Goal: Task Accomplishment & Management: Use online tool/utility

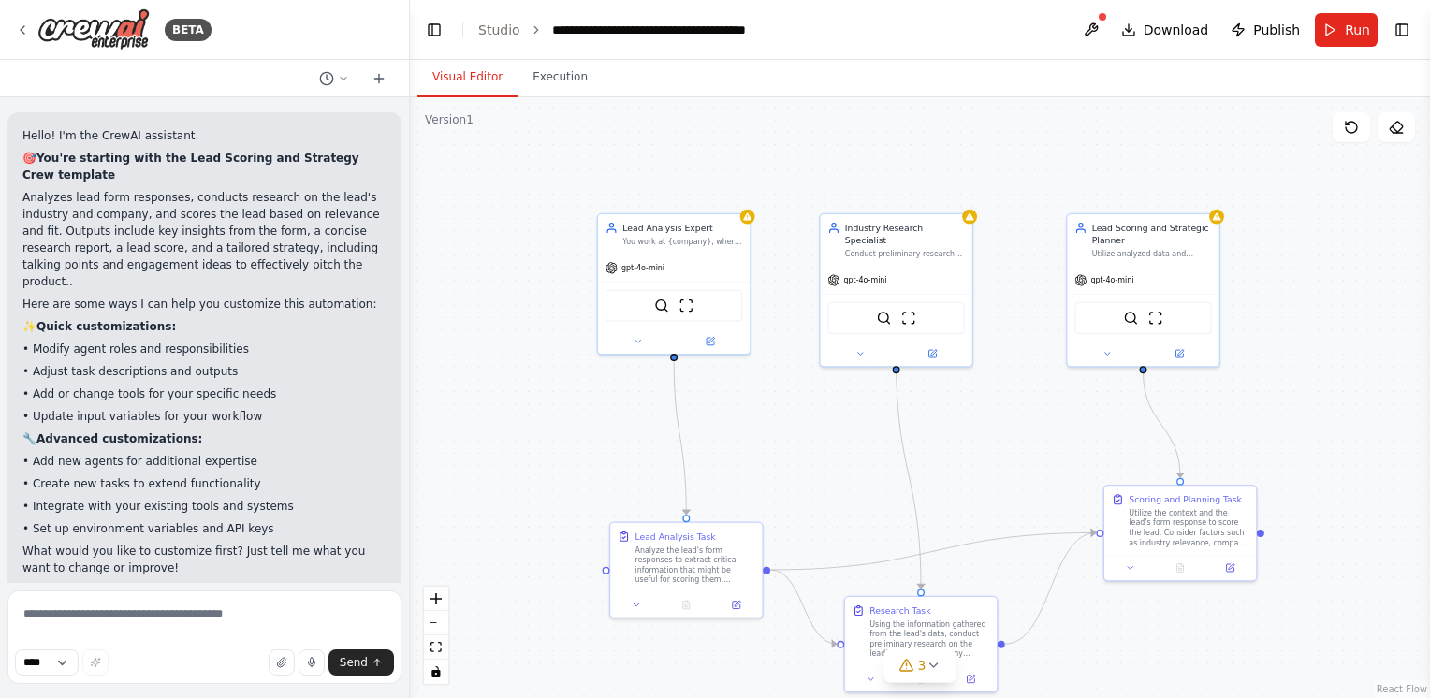
drag, startPoint x: 367, startPoint y: 292, endPoint x: 416, endPoint y: 250, distance: 64.4
click at [416, 250] on div "**********" at bounding box center [715, 349] width 1430 height 698
drag, startPoint x: 508, startPoint y: 265, endPoint x: 473, endPoint y: 283, distance: 39.8
click at [473, 283] on div ".deletable-edge-delete-btn { width: 20px; height: 20px; border: 0px solid #ffff…" at bounding box center [923, 397] width 1015 height 601
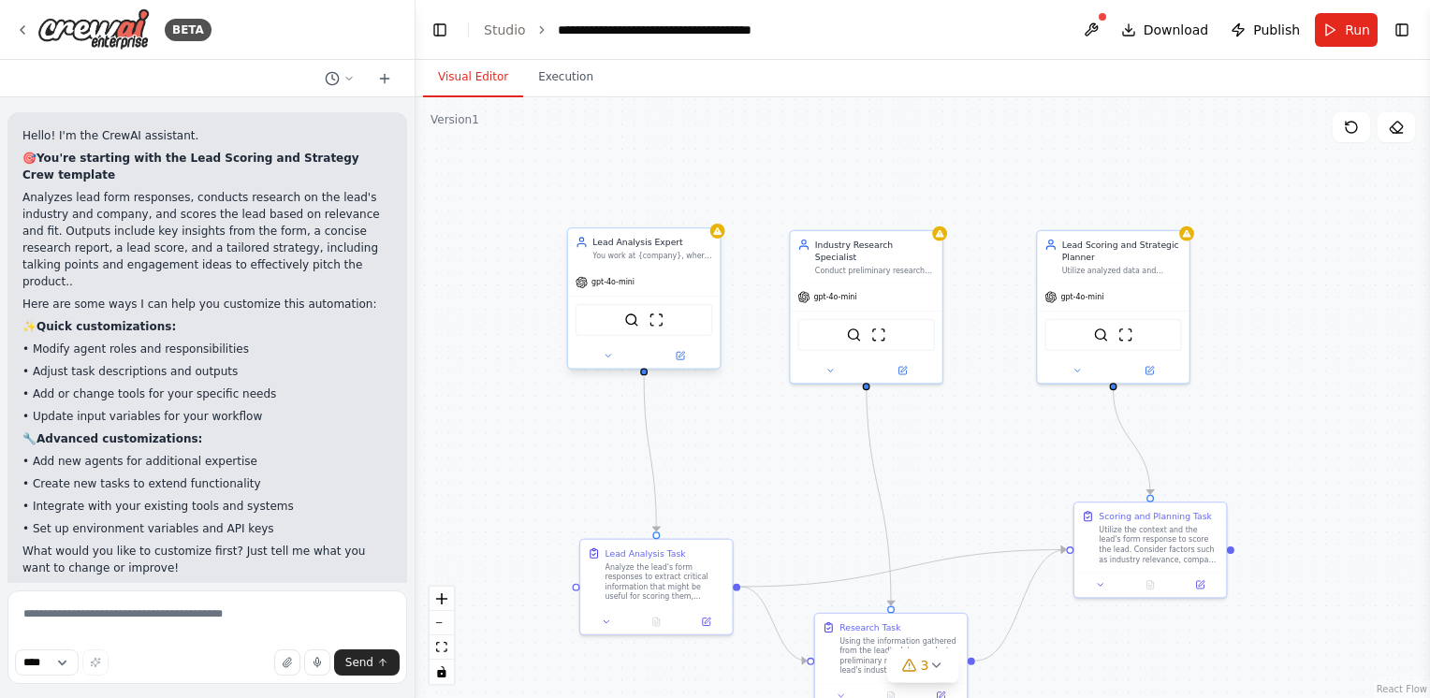
click at [659, 289] on div "gpt-4o-mini" at bounding box center [644, 282] width 152 height 27
click at [680, 351] on icon at bounding box center [680, 356] width 10 height 10
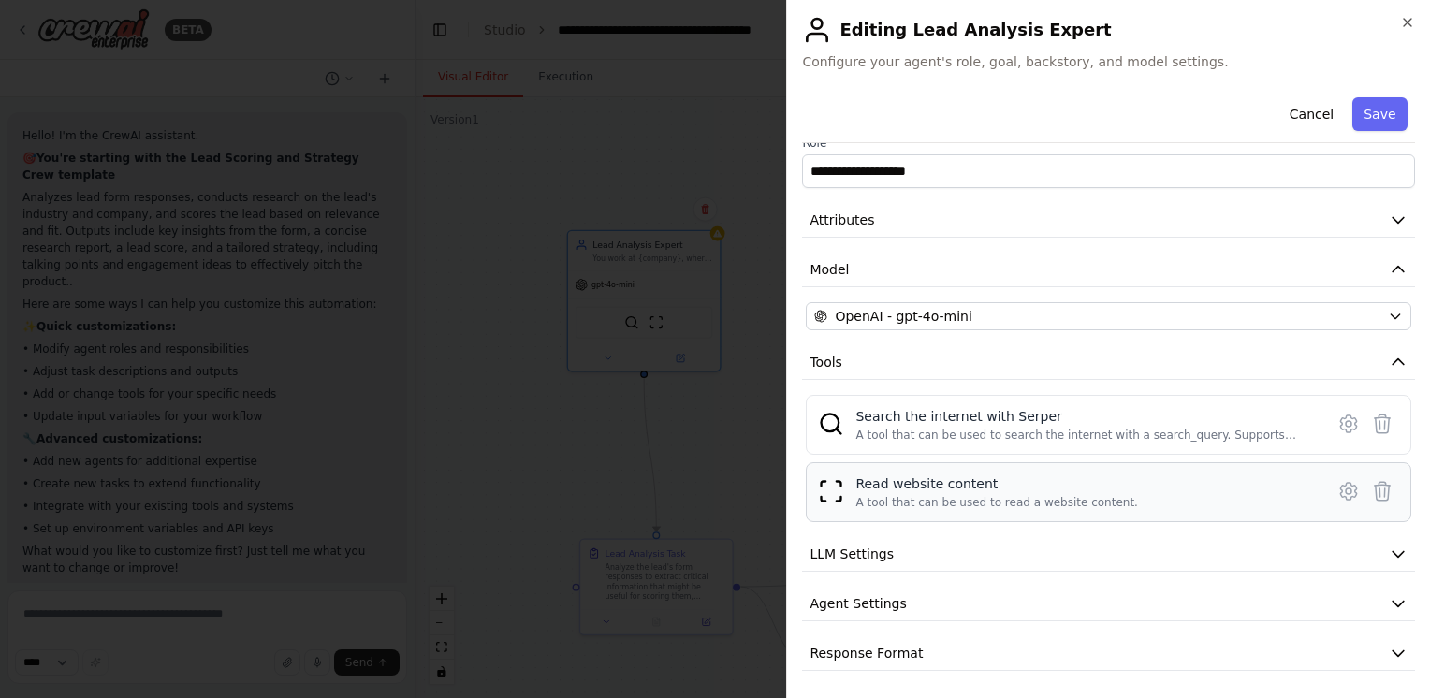
scroll to position [20, 0]
click at [1393, 221] on icon "button" at bounding box center [1398, 224] width 11 height 6
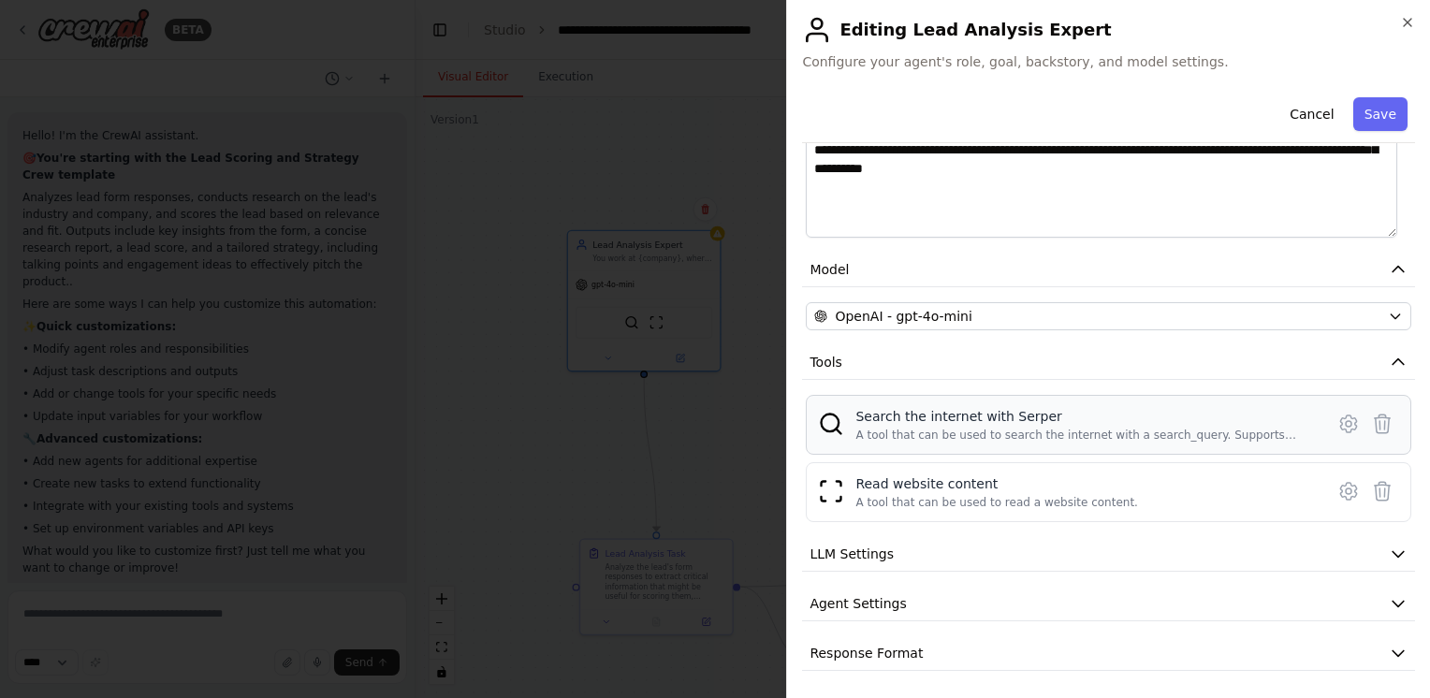
scroll to position [316, 0]
click at [1389, 552] on icon "button" at bounding box center [1398, 555] width 19 height 19
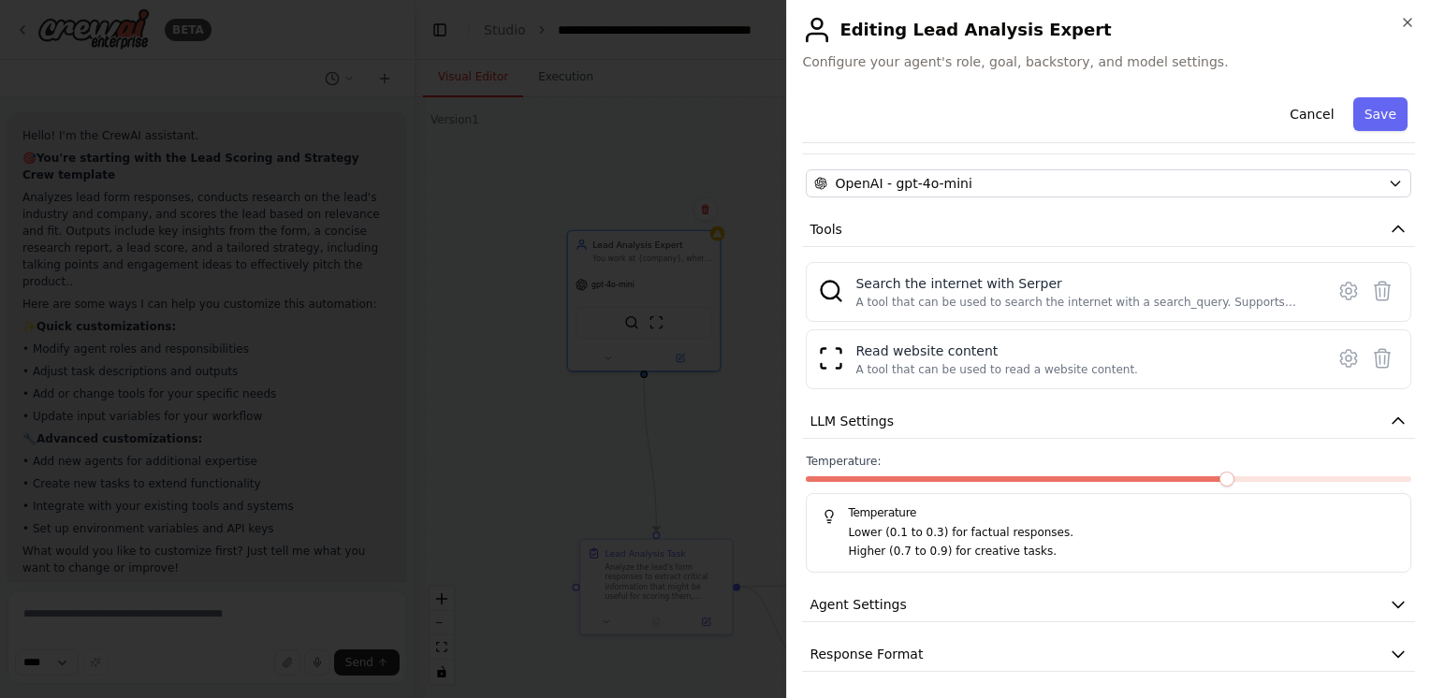
scroll to position [449, 0]
click at [1393, 605] on icon "button" at bounding box center [1398, 607] width 11 height 6
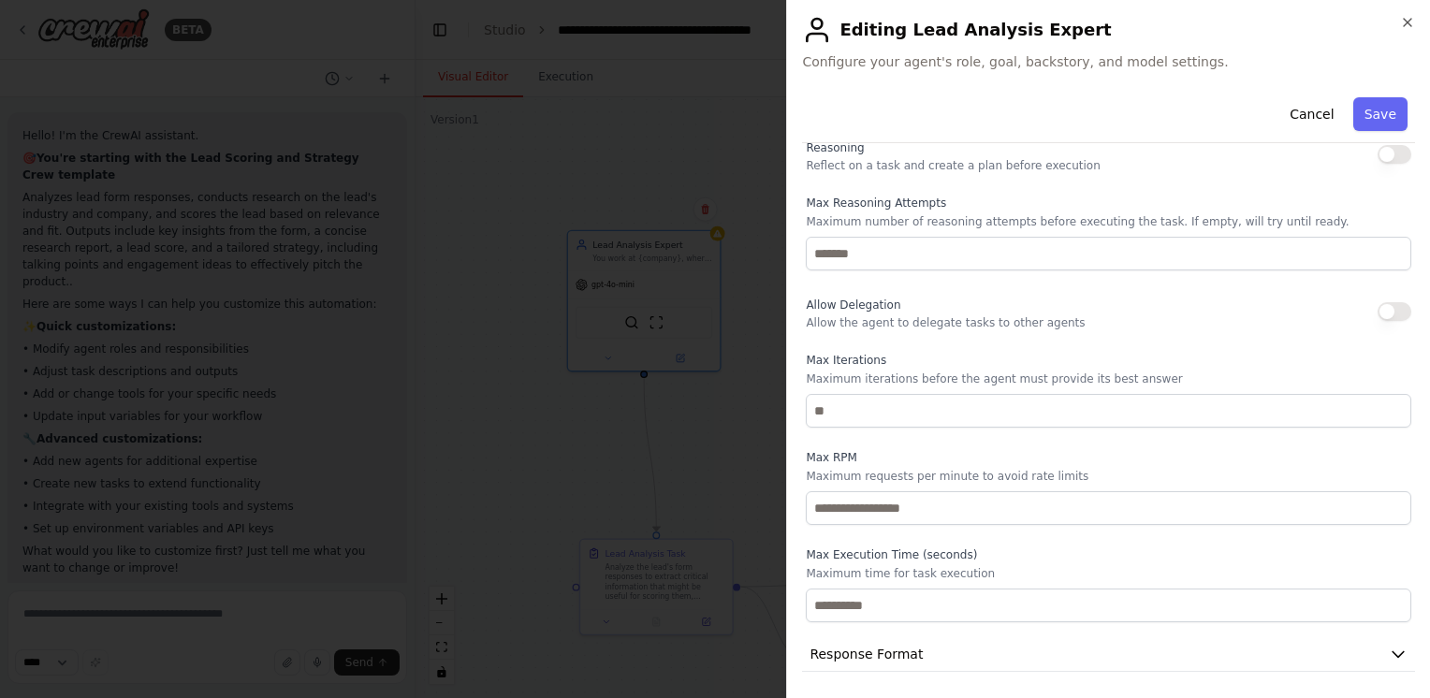
scroll to position [951, 0]
click at [1386, 311] on button "button" at bounding box center [1395, 312] width 34 height 19
click at [1369, 115] on button "Save" at bounding box center [1381, 114] width 54 height 34
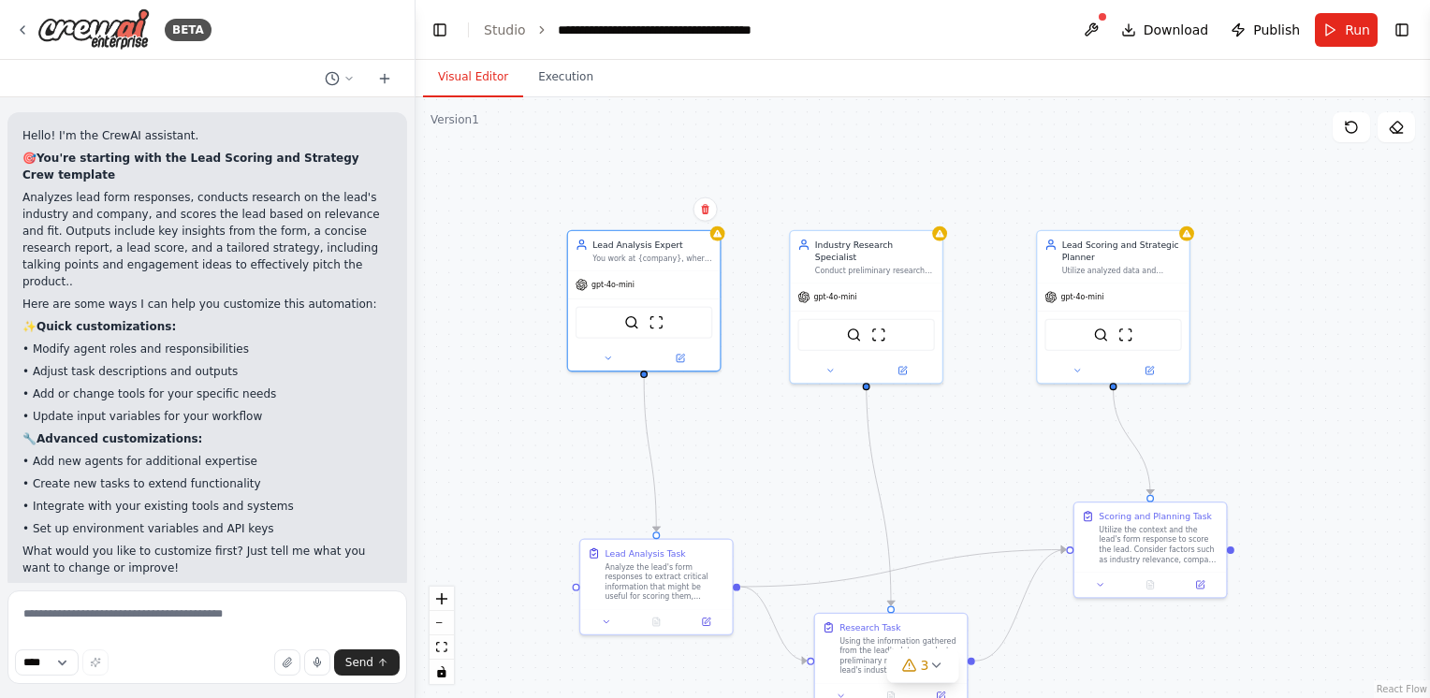
click at [762, 461] on div ".deletable-edge-delete-btn { width: 20px; height: 20px; border: 0px solid #ffff…" at bounding box center [923, 397] width 1015 height 601
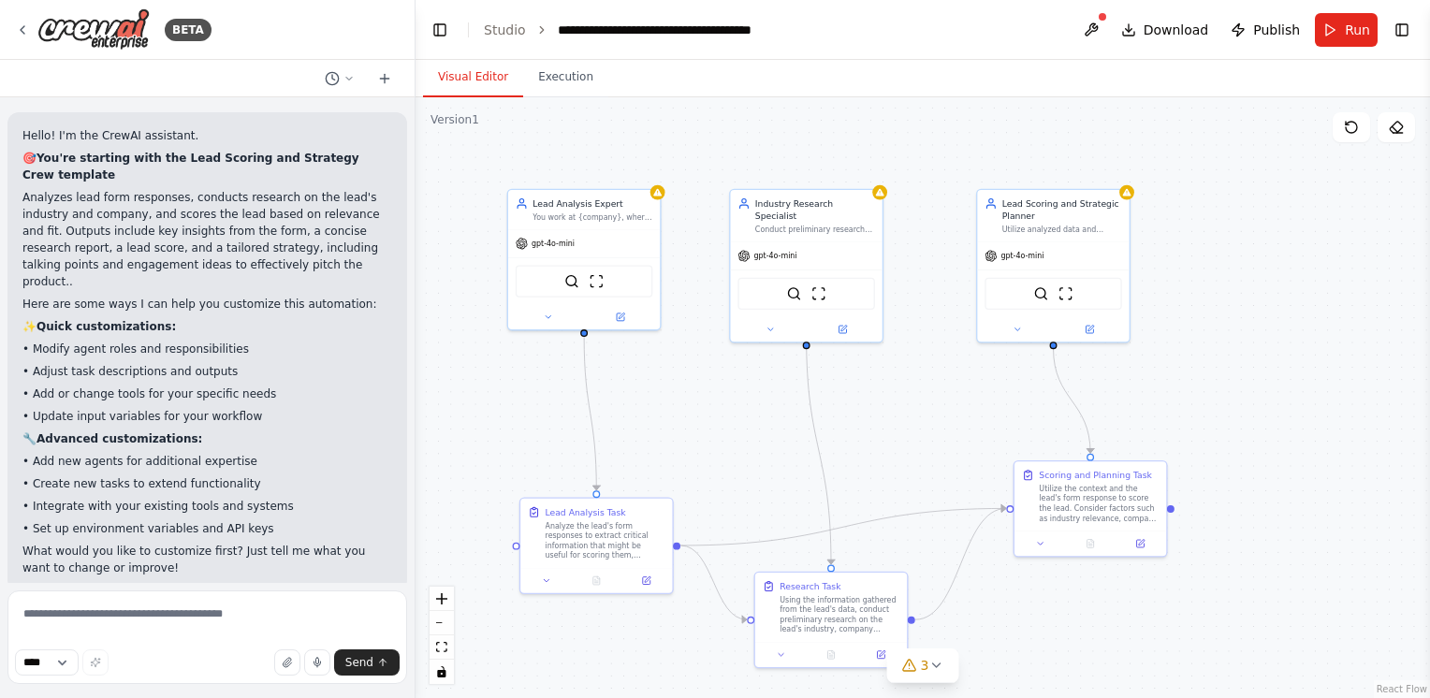
drag, startPoint x: 739, startPoint y: 472, endPoint x: 678, endPoint y: 432, distance: 73.0
click at [677, 432] on div ".deletable-edge-delete-btn { width: 20px; height: 20px; border: 0px solid #ffff…" at bounding box center [923, 397] width 1015 height 601
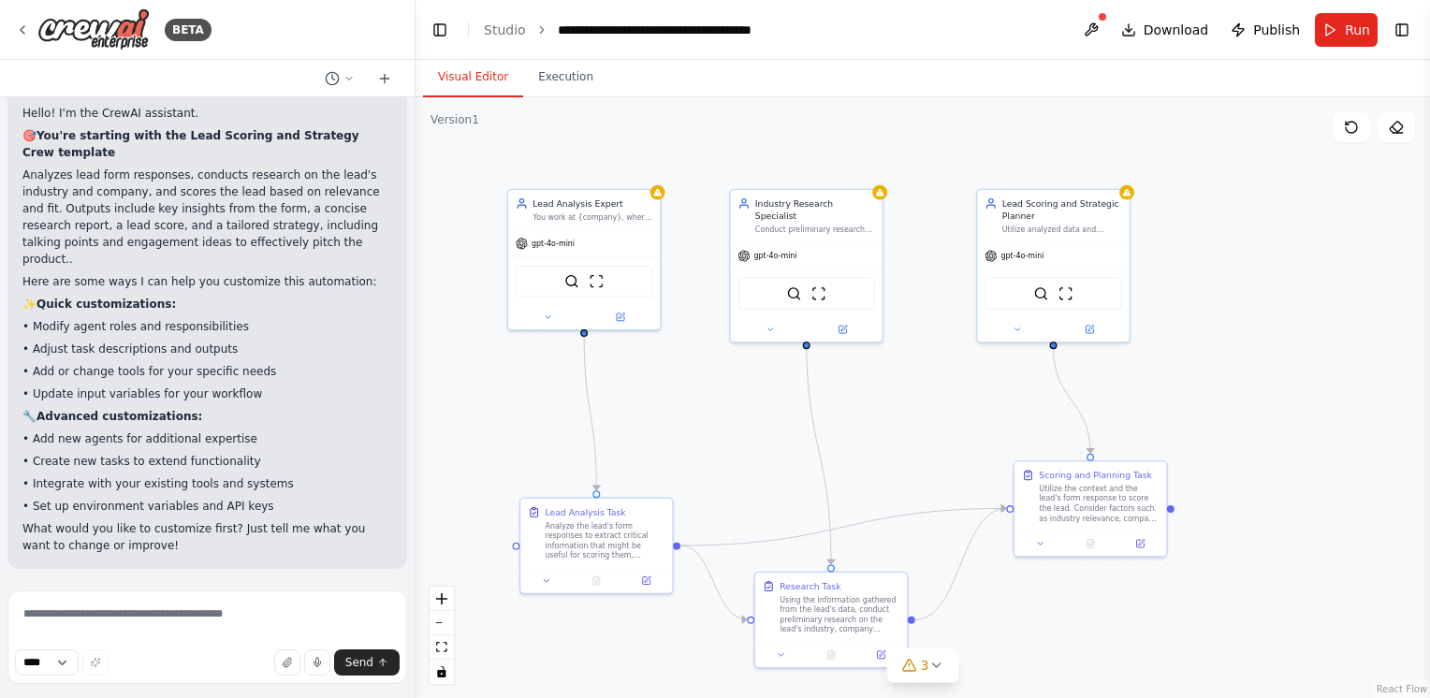
scroll to position [0, 0]
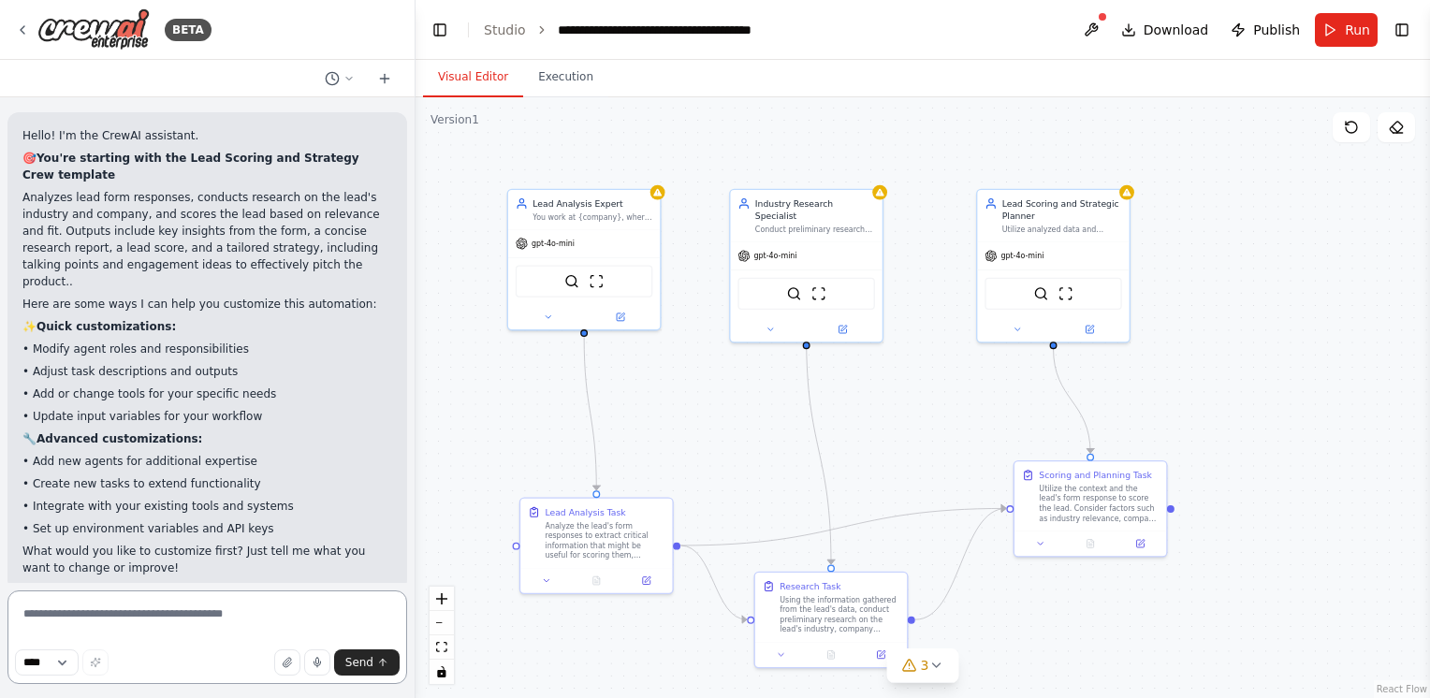
click at [97, 622] on textarea at bounding box center [207, 638] width 400 height 94
click at [111, 605] on textarea at bounding box center [207, 638] width 400 height 94
click at [594, 230] on div "gpt-4o-mini" at bounding box center [584, 240] width 152 height 27
click at [595, 544] on div "Analyze the lead's form responses to extract critical information that might be…" at bounding box center [606, 538] width 120 height 39
click at [550, 312] on icon at bounding box center [548, 315] width 10 height 10
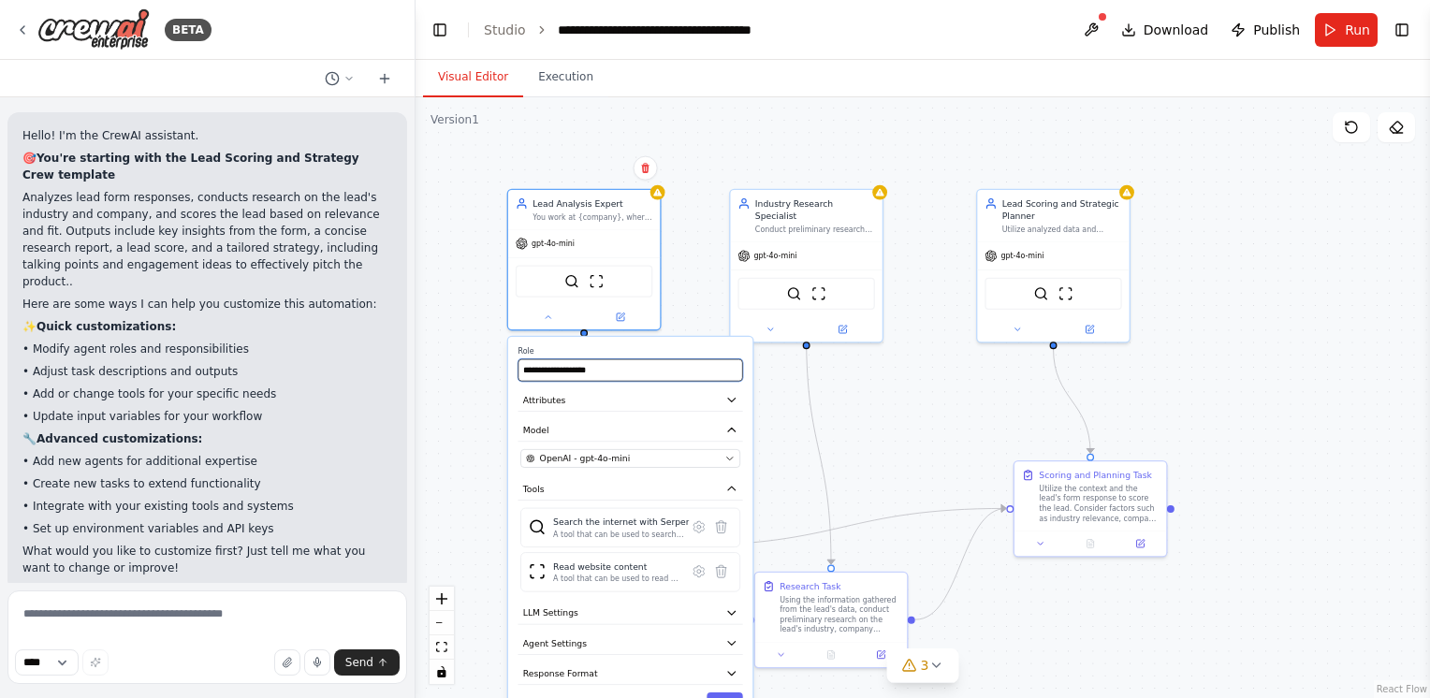
drag, startPoint x: 607, startPoint y: 369, endPoint x: 636, endPoint y: 374, distance: 29.6
click at [636, 374] on input "**********" at bounding box center [631, 370] width 225 height 22
click at [730, 395] on icon "button" at bounding box center [732, 400] width 12 height 12
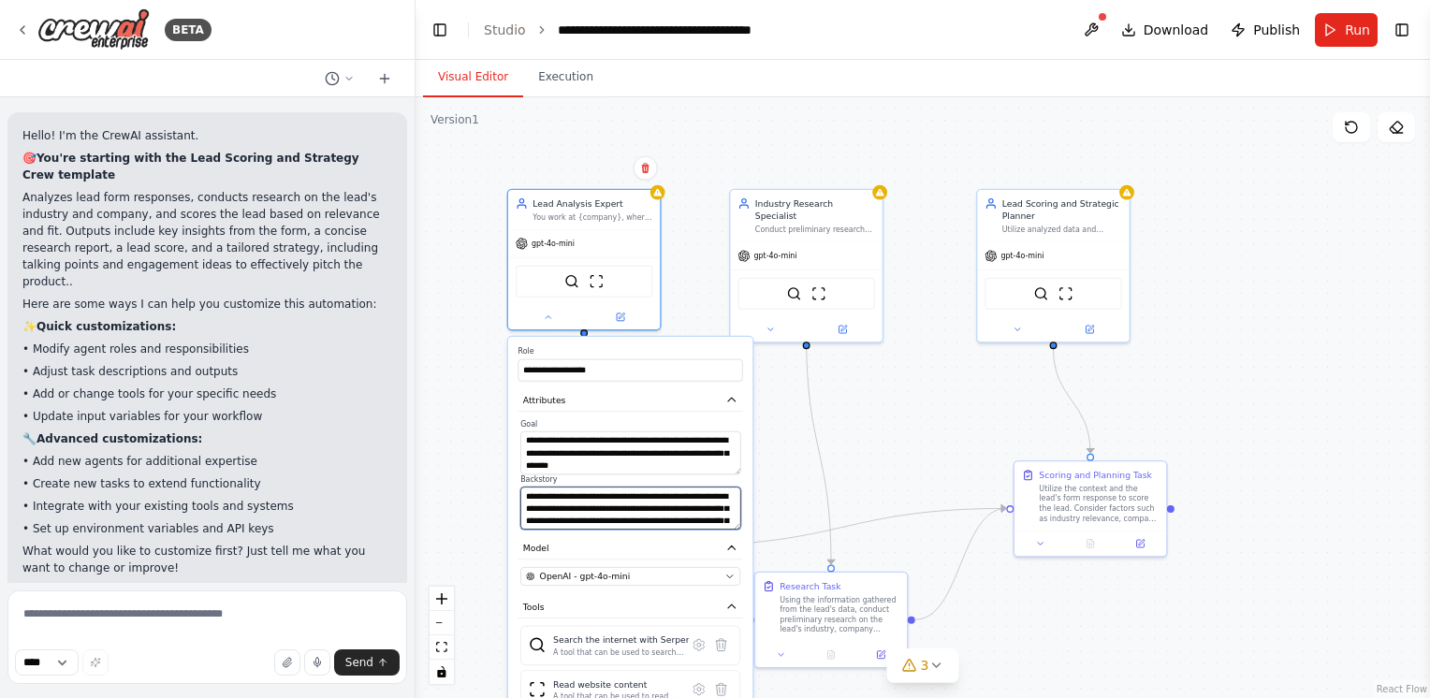
click at [599, 500] on textarea "**********" at bounding box center [630, 508] width 220 height 43
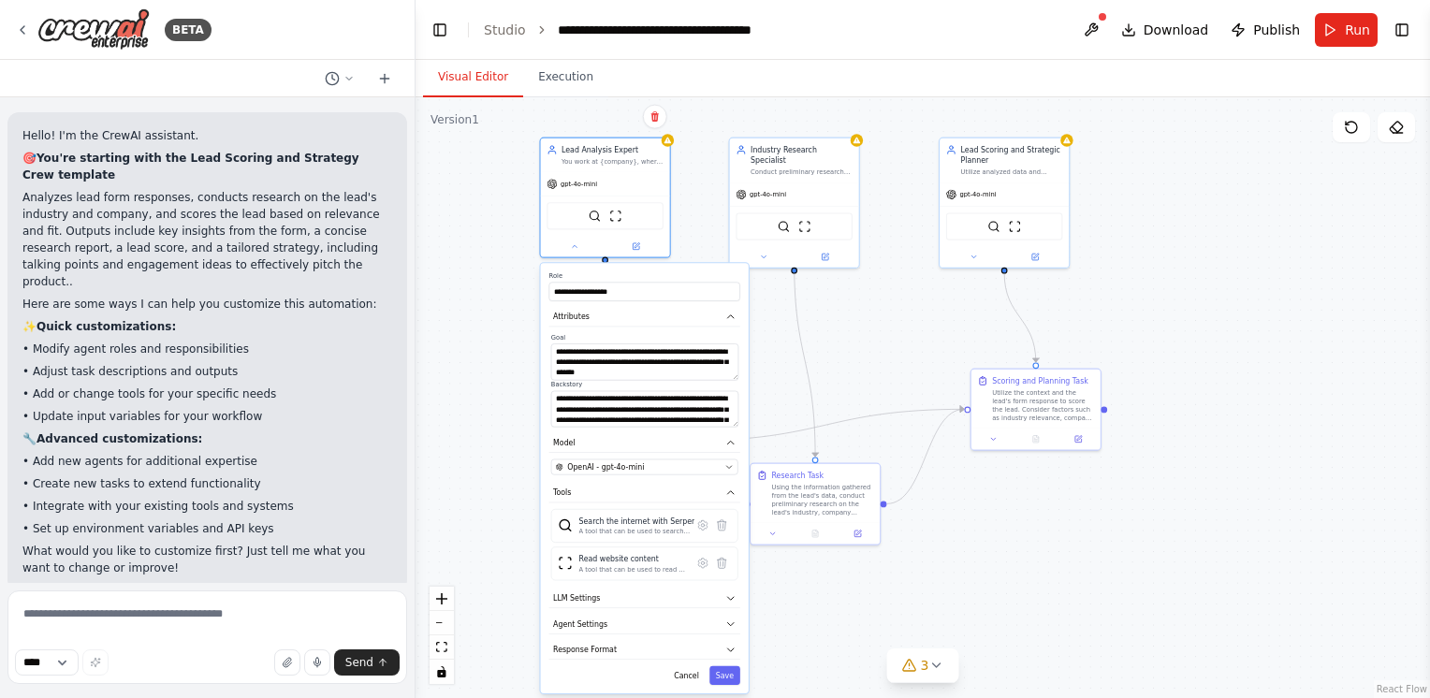
drag, startPoint x: 680, startPoint y: 301, endPoint x: 689, endPoint y: 237, distance: 65.3
click at [689, 237] on div ".deletable-edge-delete-btn { width: 20px; height: 20px; border: 0px solid #ffff…" at bounding box center [923, 397] width 1015 height 601
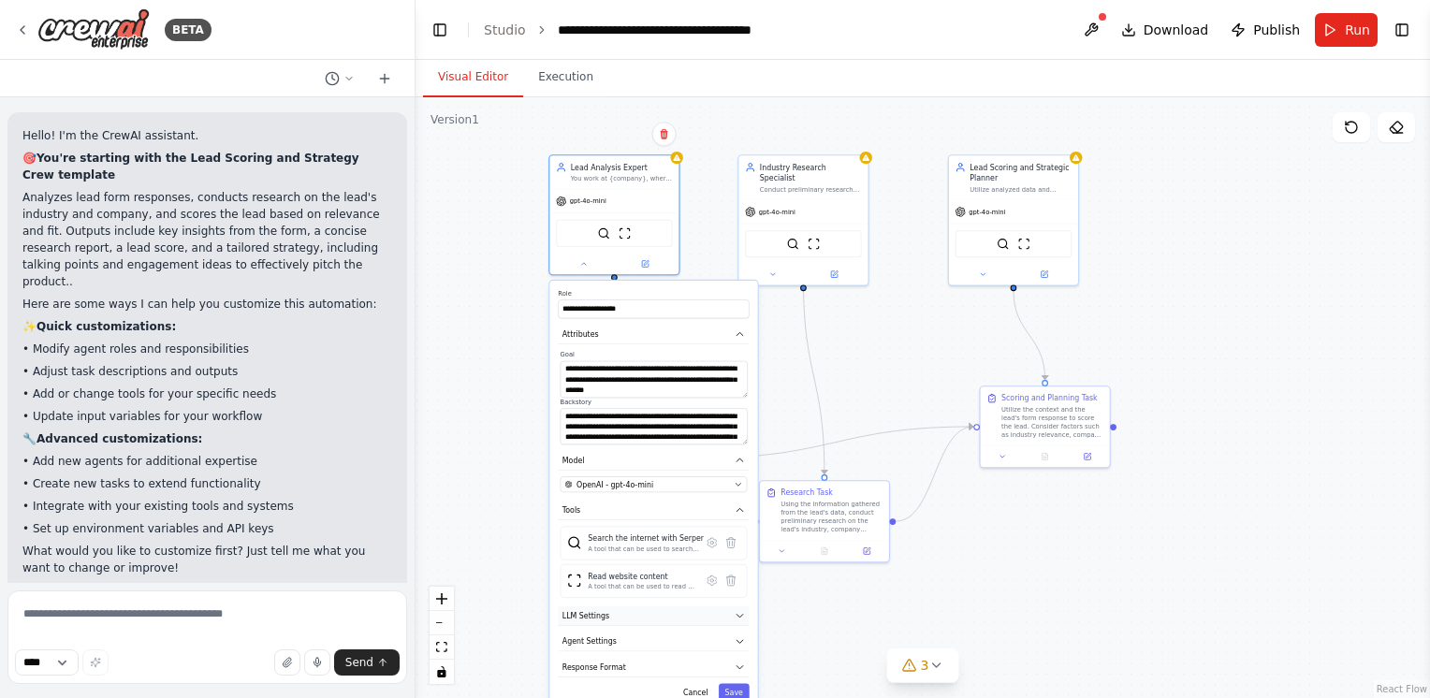
click at [707, 610] on button "LLM Settings" at bounding box center [653, 617] width 191 height 20
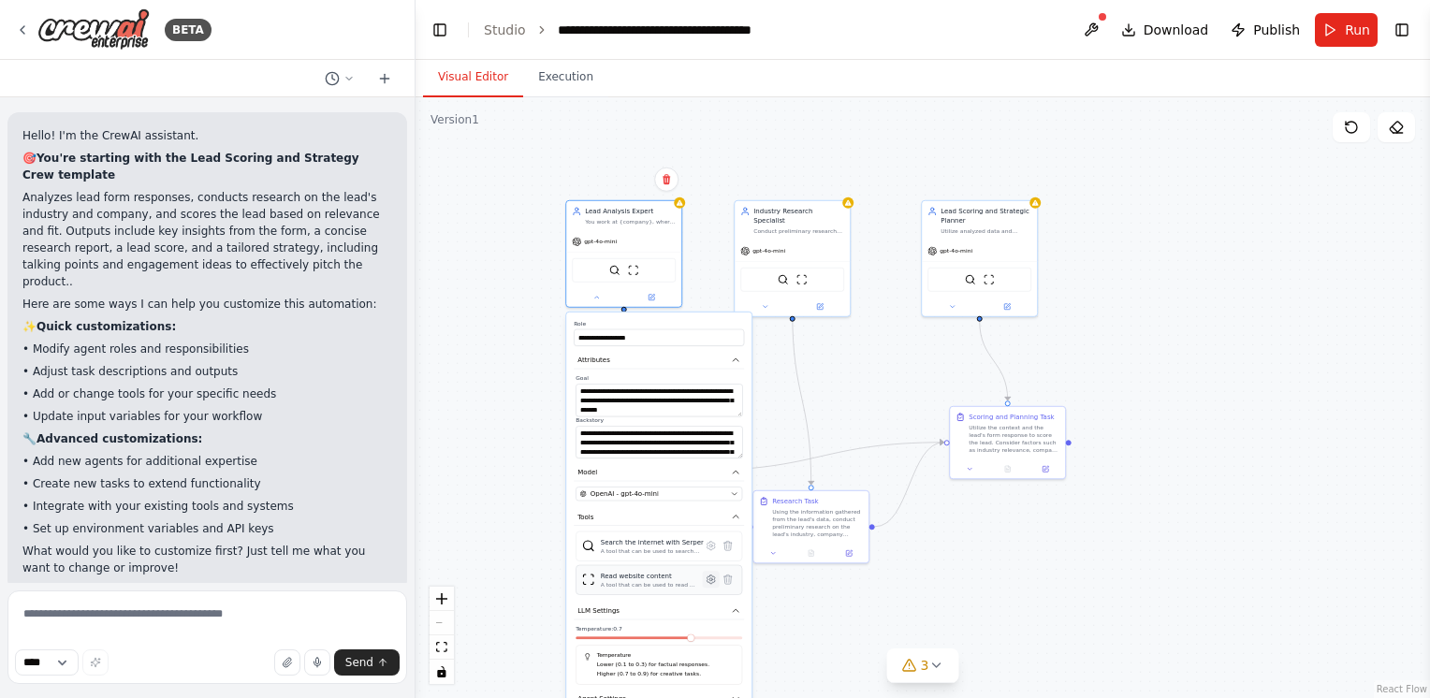
click at [703, 571] on button at bounding box center [711, 579] width 17 height 17
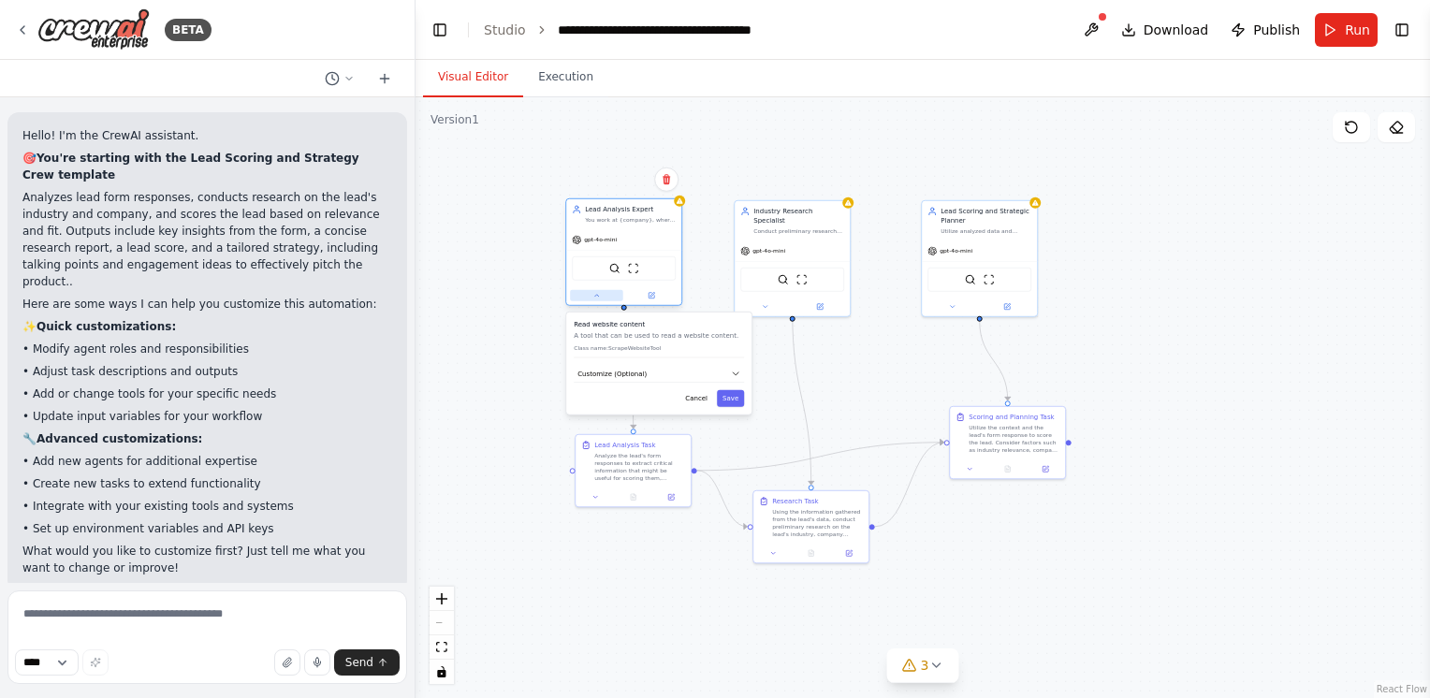
click at [604, 294] on button at bounding box center [596, 295] width 53 height 11
click at [593, 298] on icon at bounding box center [596, 295] width 7 height 7
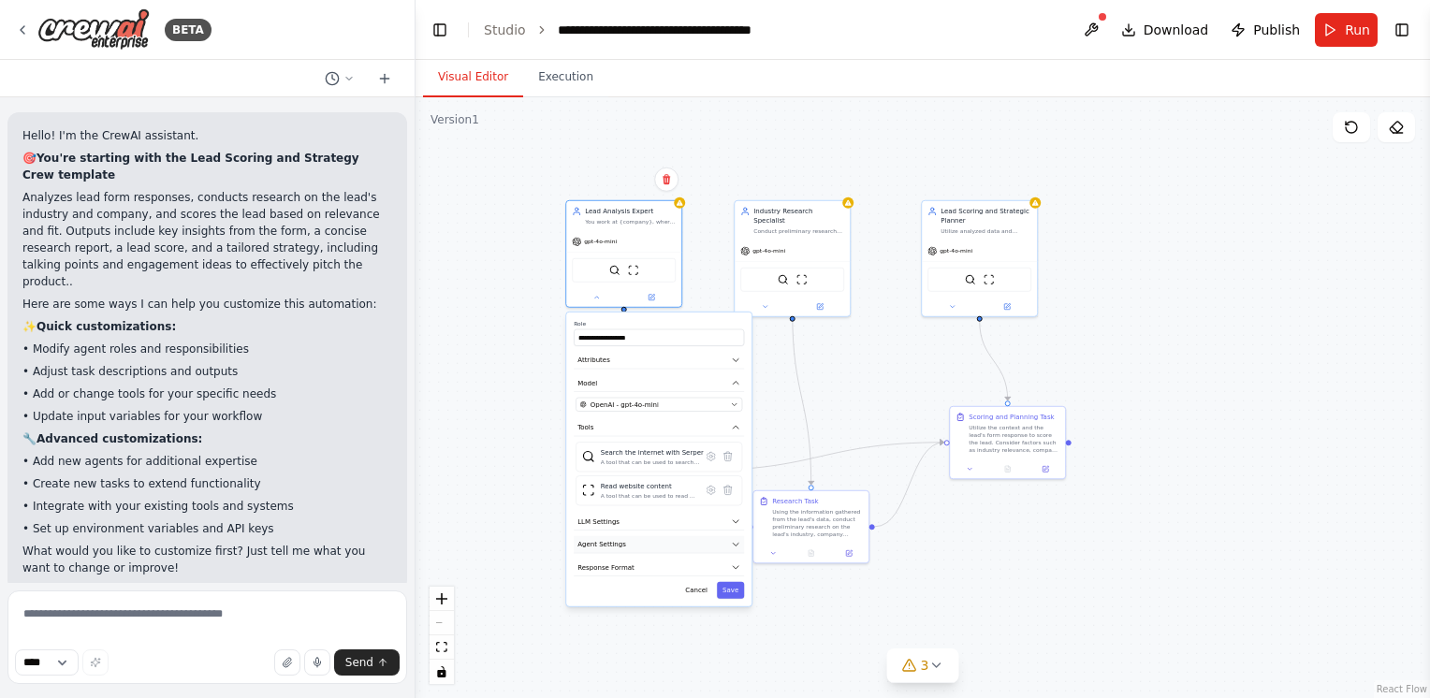
click at [641, 543] on button "Agent Settings" at bounding box center [659, 545] width 170 height 18
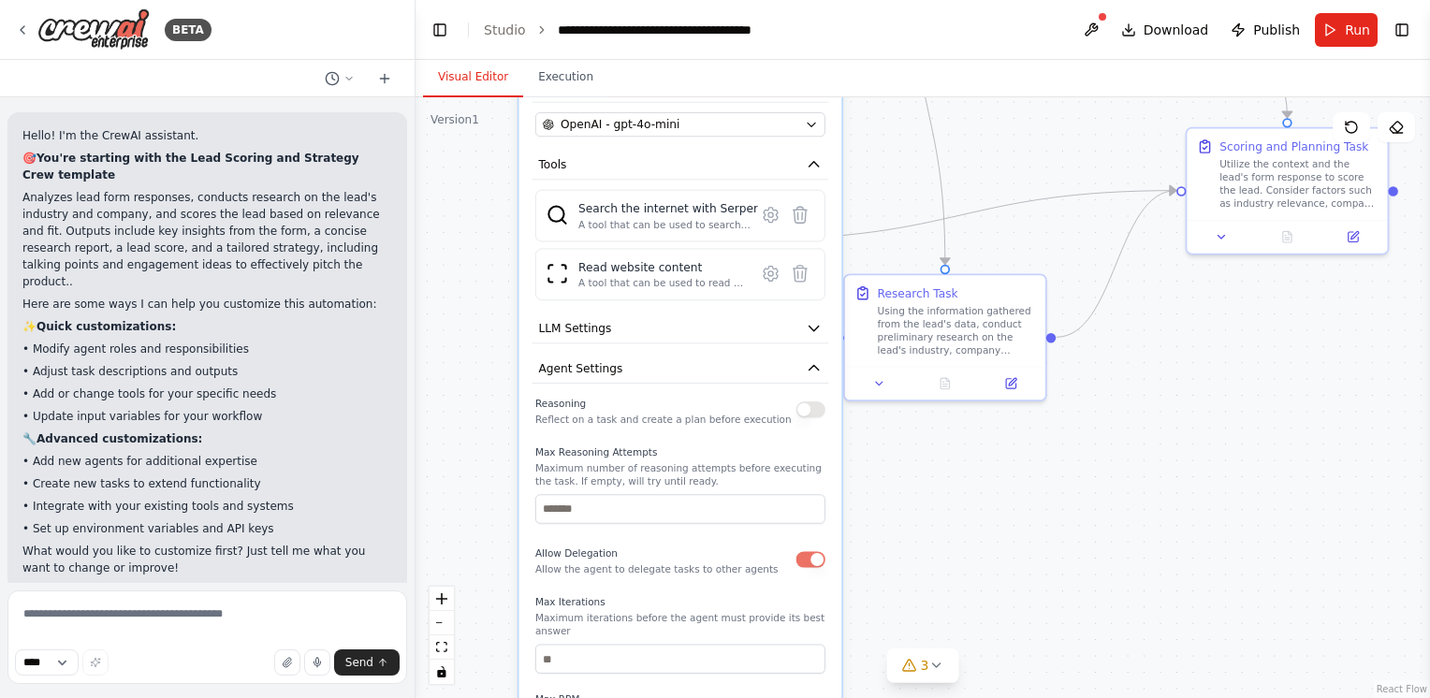
drag, startPoint x: 1007, startPoint y: 298, endPoint x: 1026, endPoint y: 178, distance: 121.3
click at [1026, 179] on div ".deletable-edge-delete-btn { width: 20px; height: 20px; border: 0px solid #ffff…" at bounding box center [923, 397] width 1015 height 601
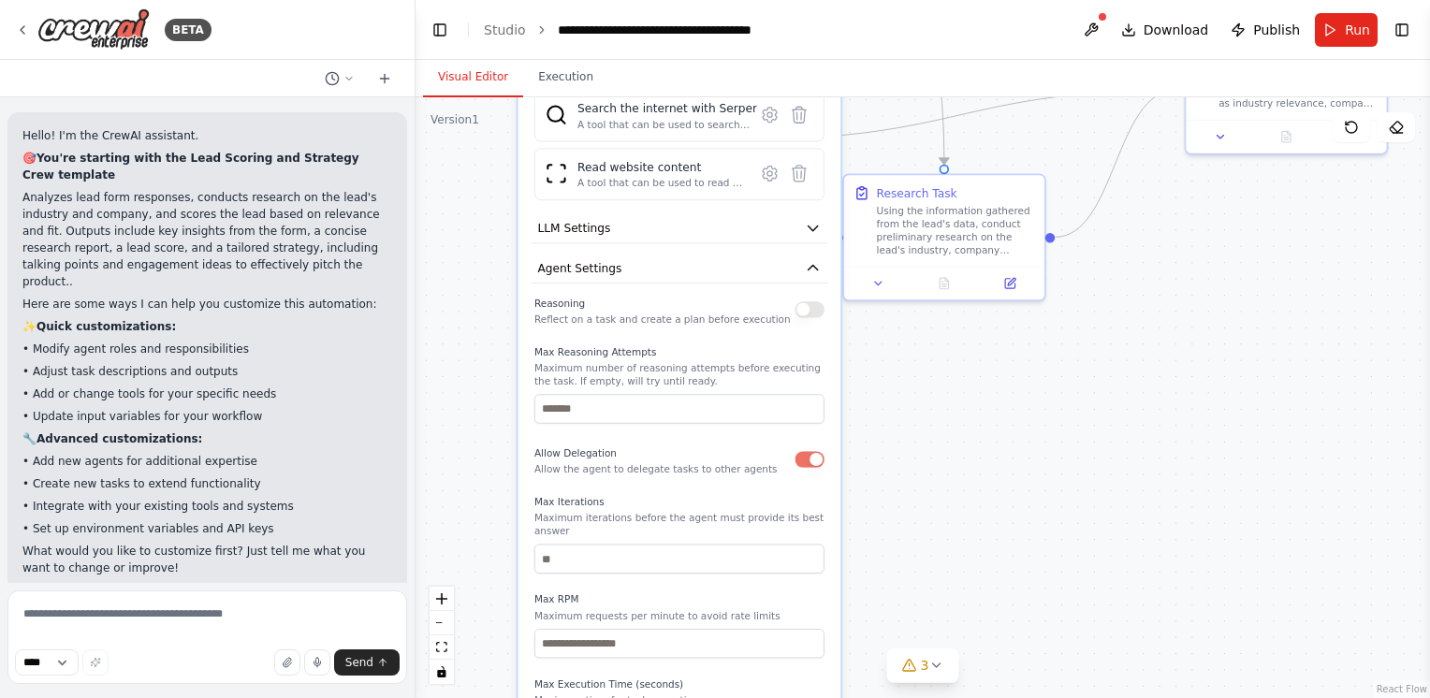
drag, startPoint x: 943, startPoint y: 516, endPoint x: 942, endPoint y: 418, distance: 97.4
click at [942, 418] on div ".deletable-edge-delete-btn { width: 20px; height: 20px; border: 0px solid #ffff…" at bounding box center [923, 397] width 1015 height 601
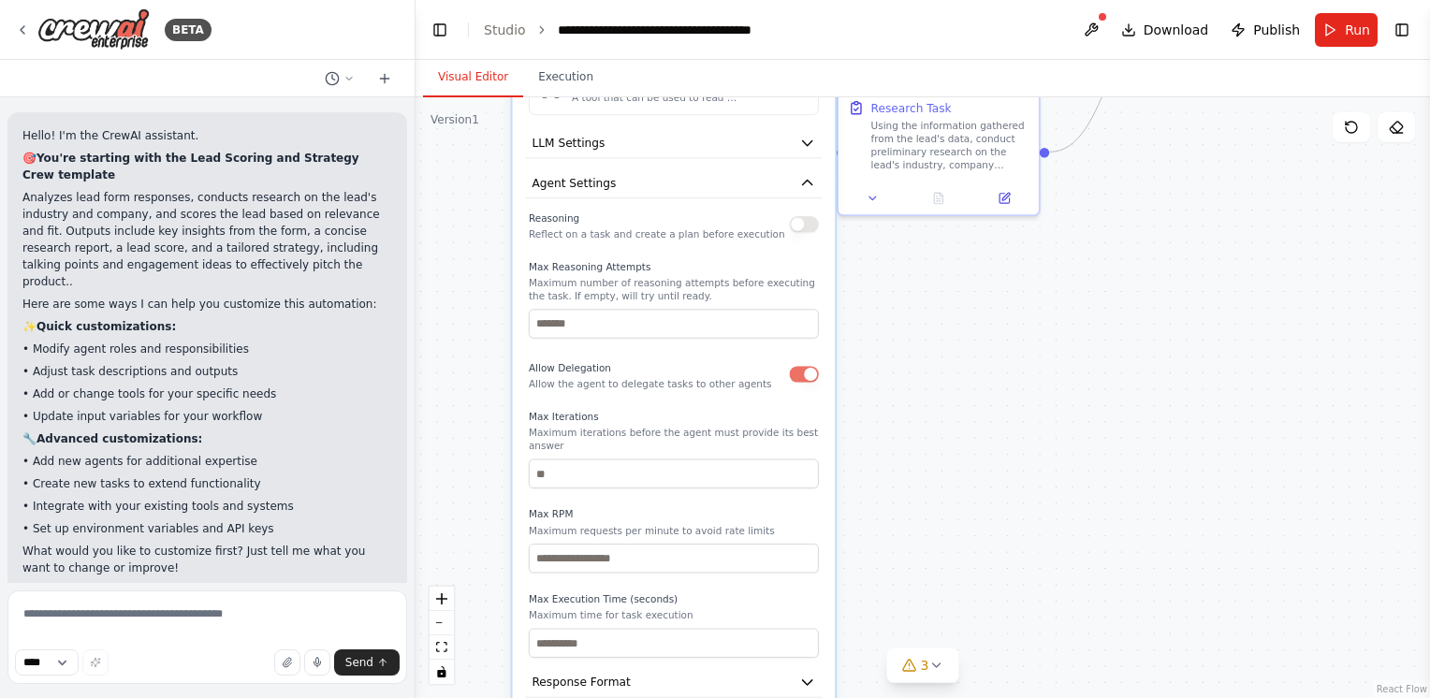
drag, startPoint x: 942, startPoint y: 418, endPoint x: 939, endPoint y: 333, distance: 85.2
click at [938, 334] on div ".deletable-edge-delete-btn { width: 20px; height: 20px; border: 0px solid #ffff…" at bounding box center [923, 397] width 1015 height 601
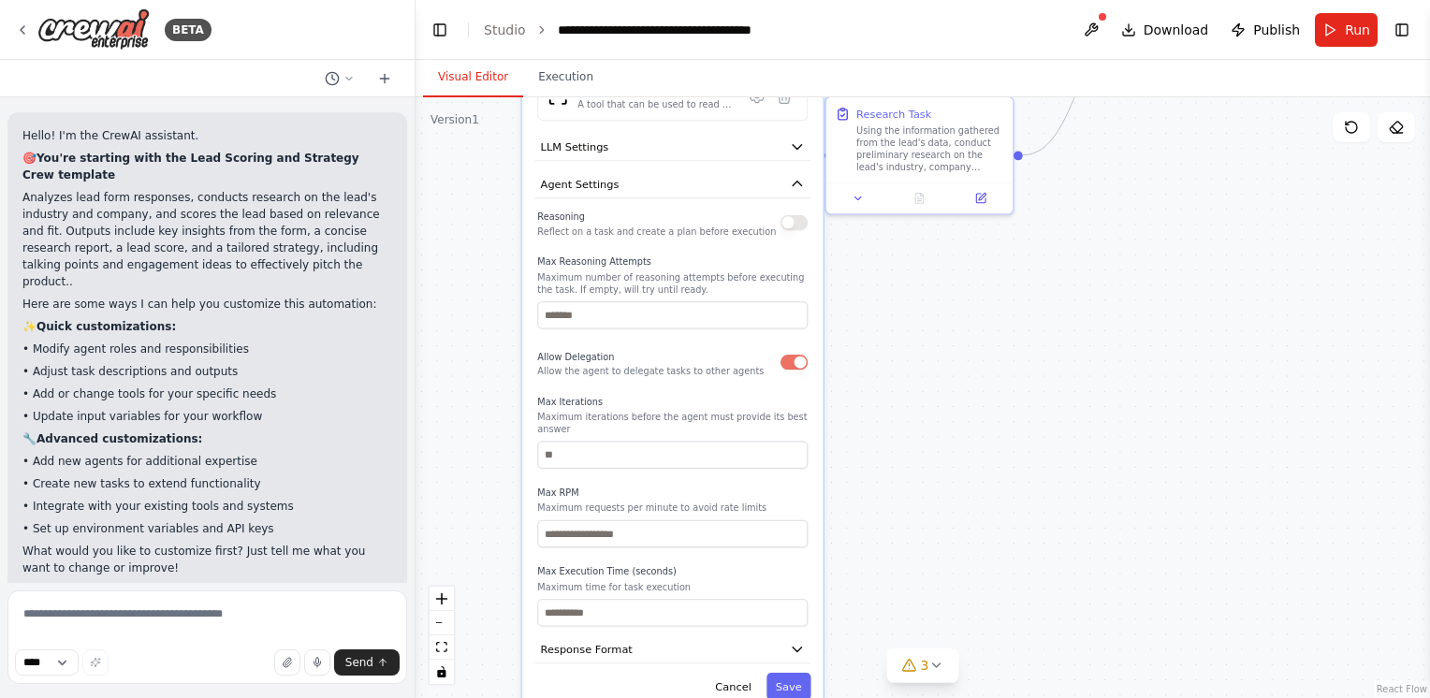
click at [907, 447] on div ".deletable-edge-delete-btn { width: 20px; height: 20px; border: 0px solid #ffff…" at bounding box center [923, 397] width 1015 height 601
drag, startPoint x: 862, startPoint y: 522, endPoint x: 843, endPoint y: 390, distance: 133.3
click at [843, 390] on div ".deletable-edge-delete-btn { width: 20px; height: 20px; border: 0px solid #ffff…" at bounding box center [923, 397] width 1015 height 601
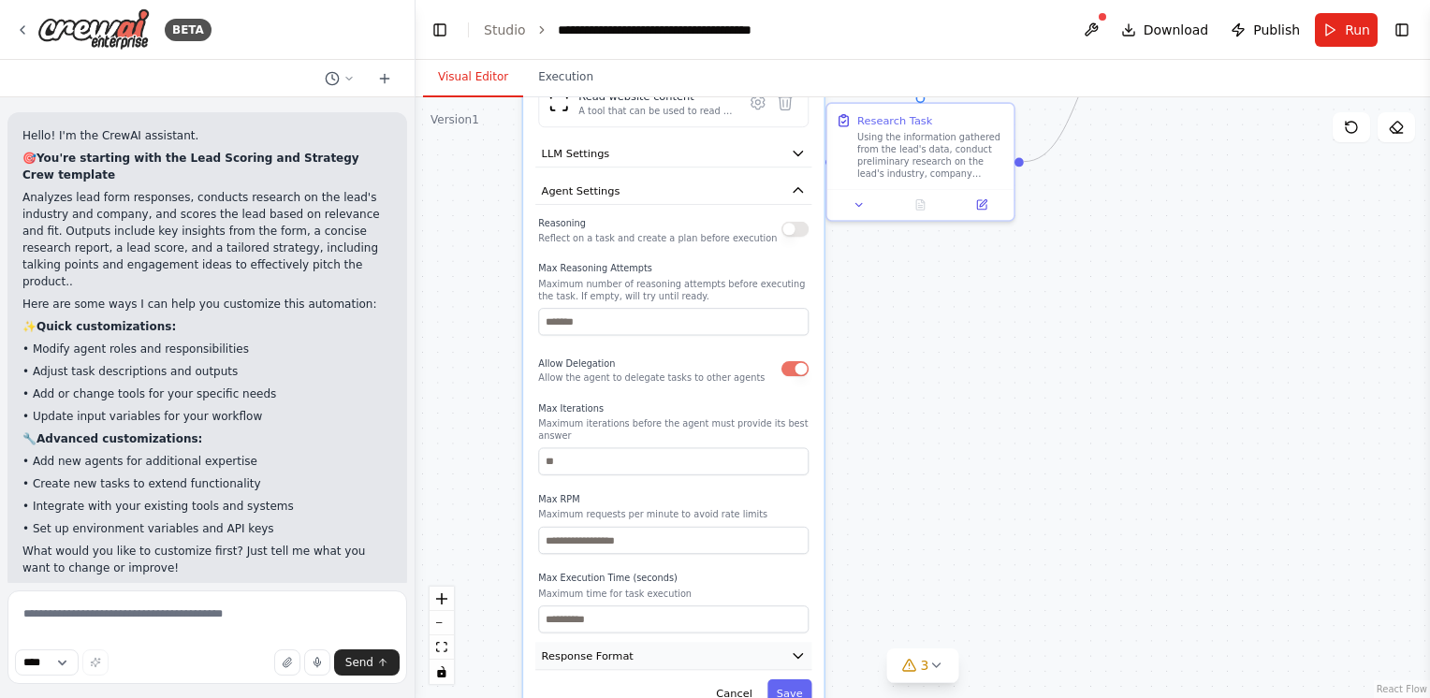
drag, startPoint x: 865, startPoint y: 432, endPoint x: 734, endPoint y: 648, distance: 252.1
click at [734, 648] on button "Response Format" at bounding box center [673, 656] width 276 height 28
click at [792, 649] on icon "button" at bounding box center [798, 656] width 15 height 15
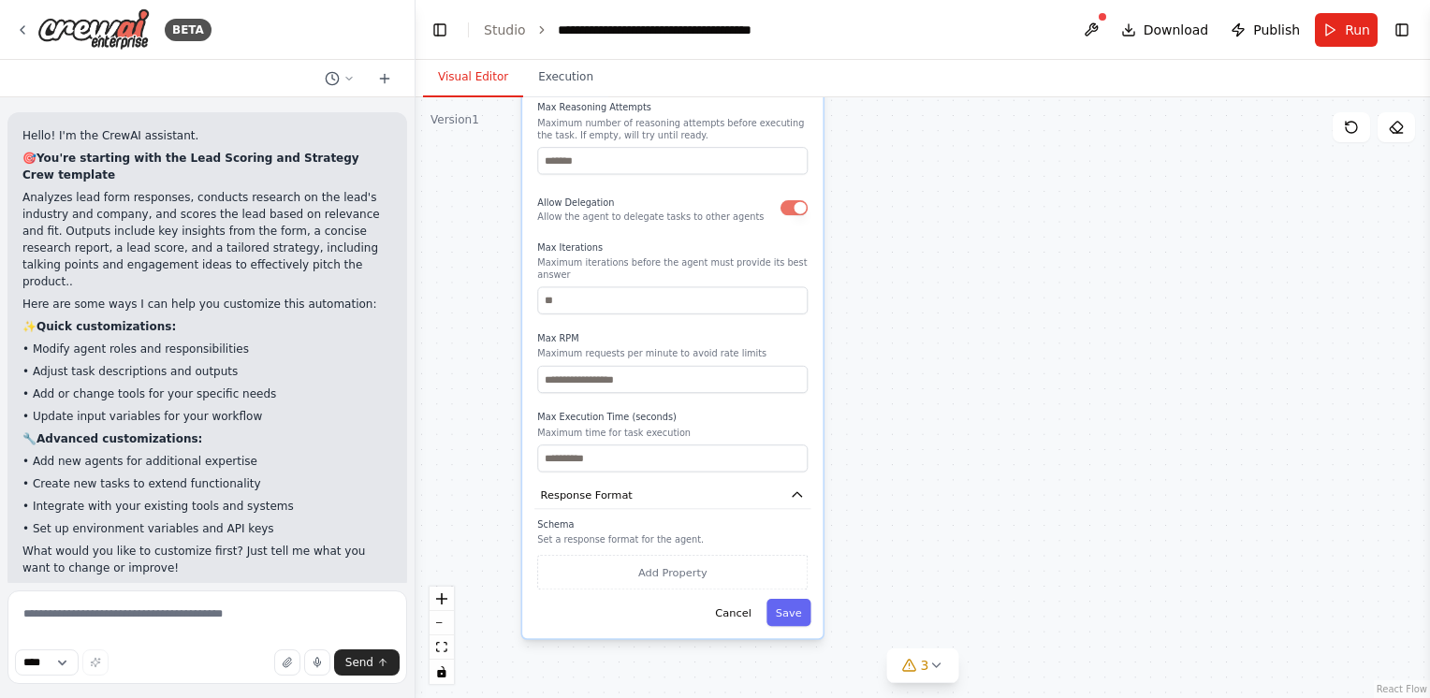
drag, startPoint x: 850, startPoint y: 476, endPoint x: 847, endPoint y: 383, distance: 93.7
click at [846, 384] on div ".deletable-edge-delete-btn { width: 20px; height: 20px; border: 0px solid #ffff…" at bounding box center [923, 397] width 1015 height 601
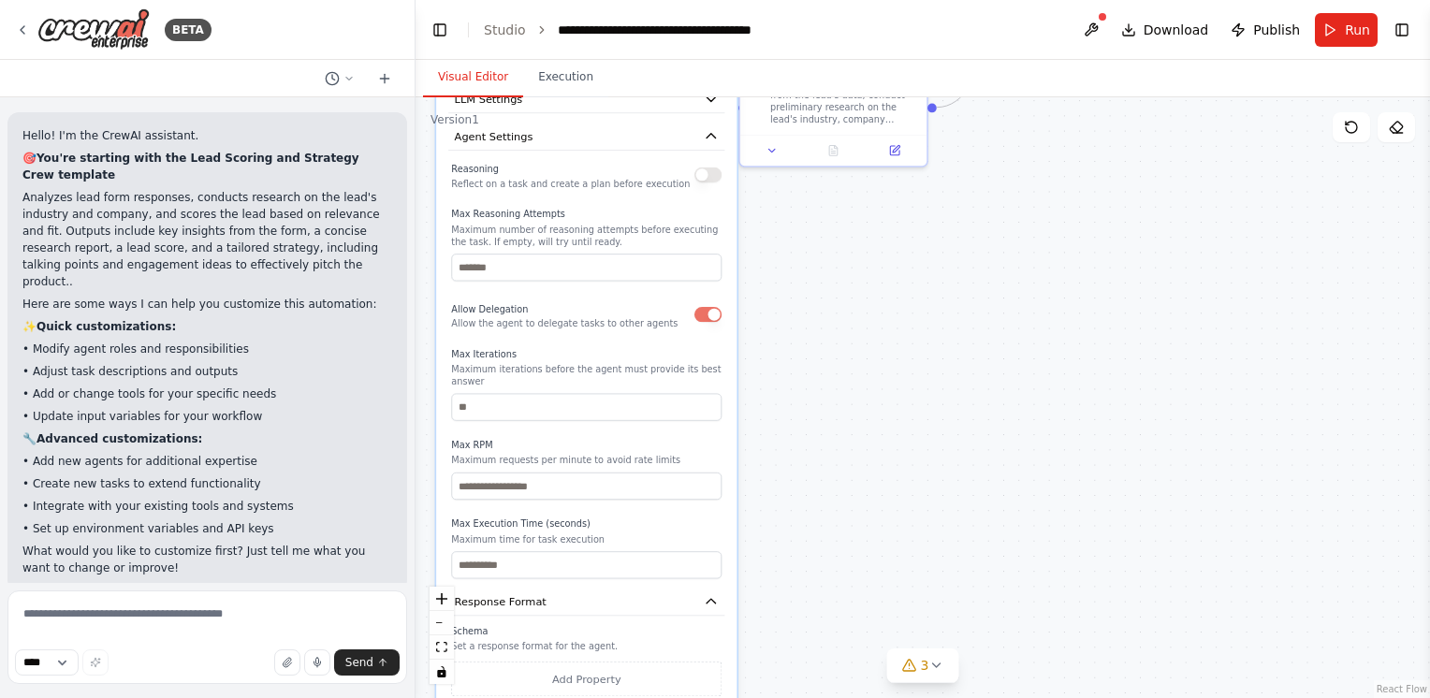
drag, startPoint x: 930, startPoint y: 416, endPoint x: 847, endPoint y: 520, distance: 133.3
click at [846, 521] on div ".deletable-edge-delete-btn { width: 20px; height: 20px; border: 0px solid #ffff…" at bounding box center [923, 397] width 1015 height 601
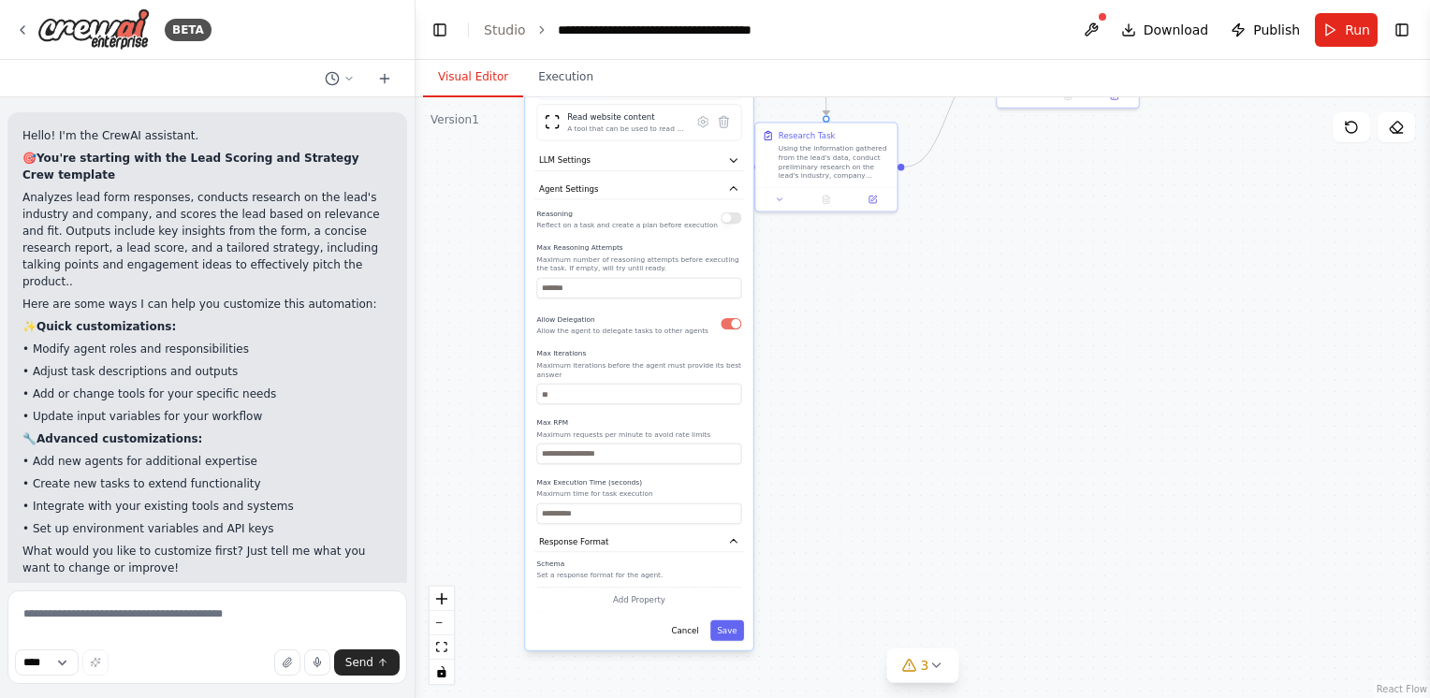
click at [813, 384] on div ".deletable-edge-delete-btn { width: 20px; height: 20px; border: 0px solid #ffff…" at bounding box center [923, 397] width 1015 height 601
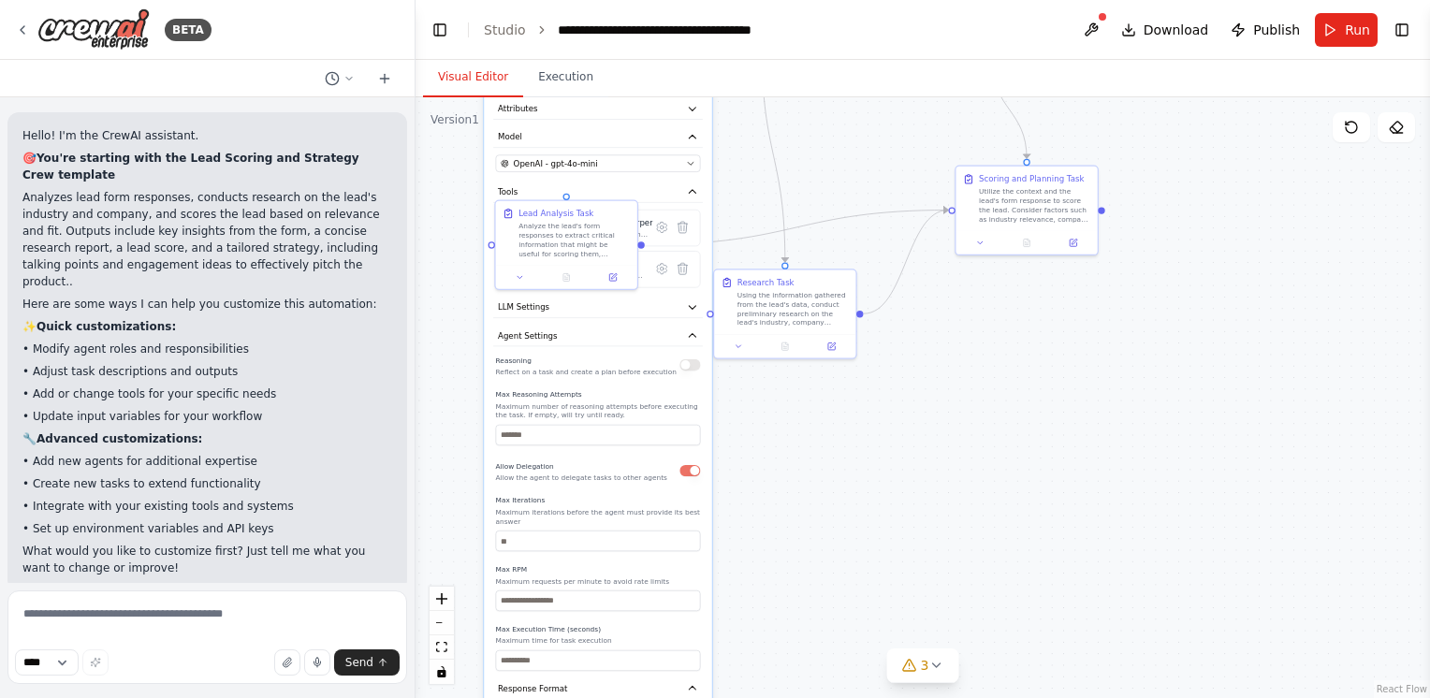
drag, startPoint x: 929, startPoint y: 397, endPoint x: 886, endPoint y: 545, distance: 154.1
click at [886, 545] on div ".deletable-edge-delete-btn { width: 20px; height: 20px; border: 0px solid #ffff…" at bounding box center [923, 397] width 1015 height 601
click at [691, 195] on icon "button" at bounding box center [691, 195] width 11 height 11
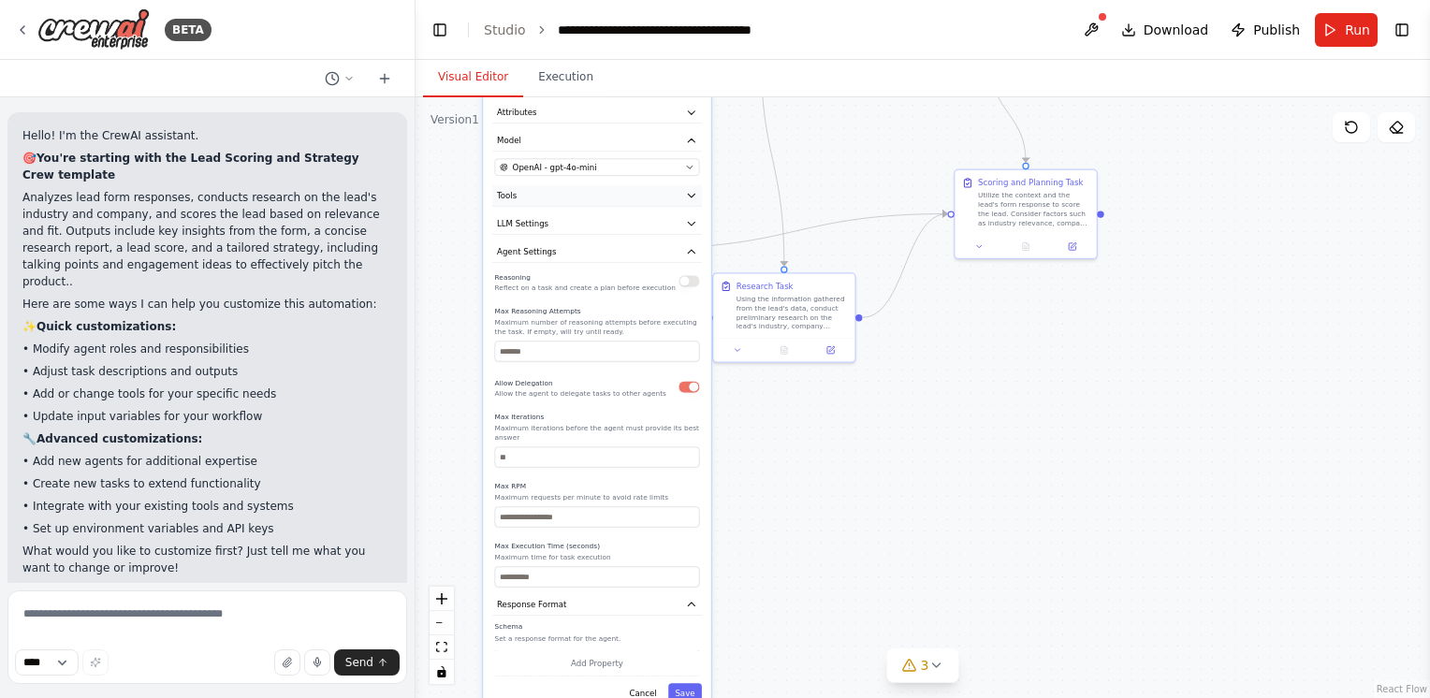
click at [693, 195] on icon "button" at bounding box center [691, 195] width 11 height 11
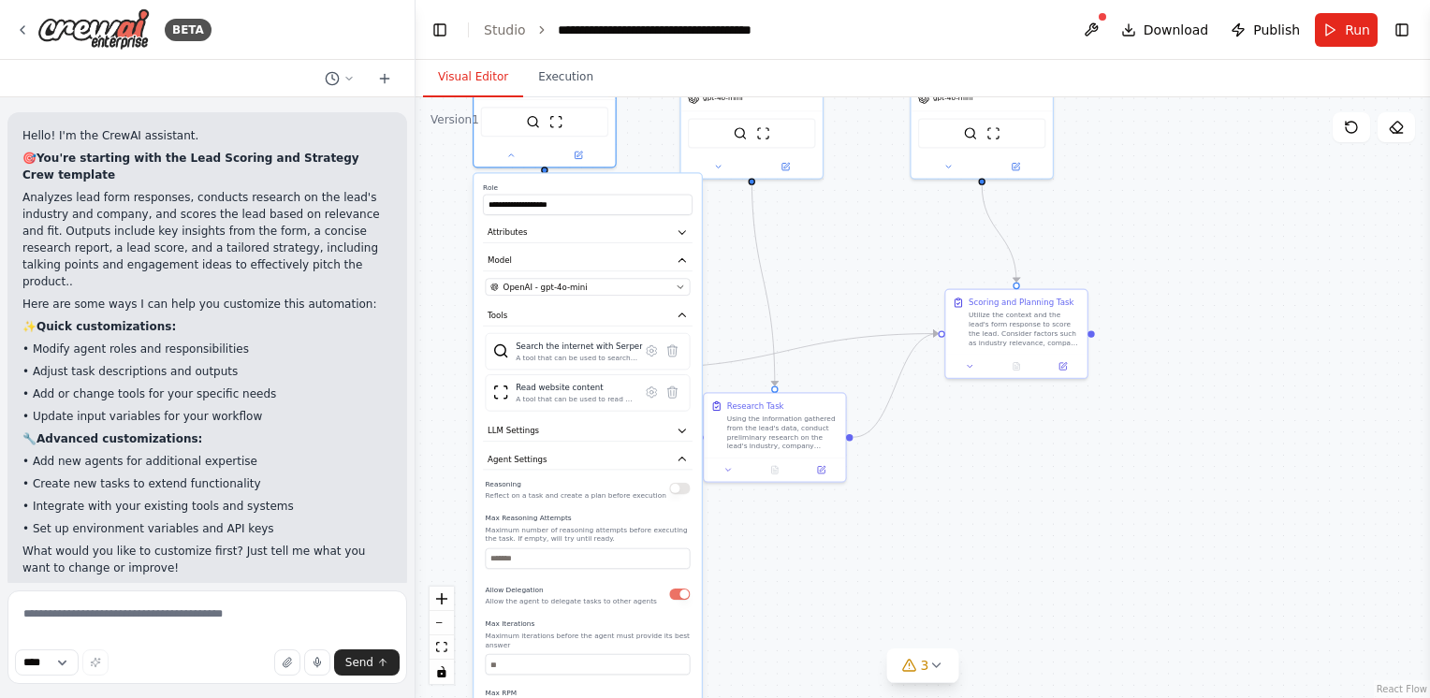
drag, startPoint x: 730, startPoint y: 197, endPoint x: 723, endPoint y: 317, distance: 121.0
click at [723, 317] on div ".deletable-edge-delete-btn { width: 20px; height: 20px; border: 0px solid #ffff…" at bounding box center [923, 397] width 1015 height 601
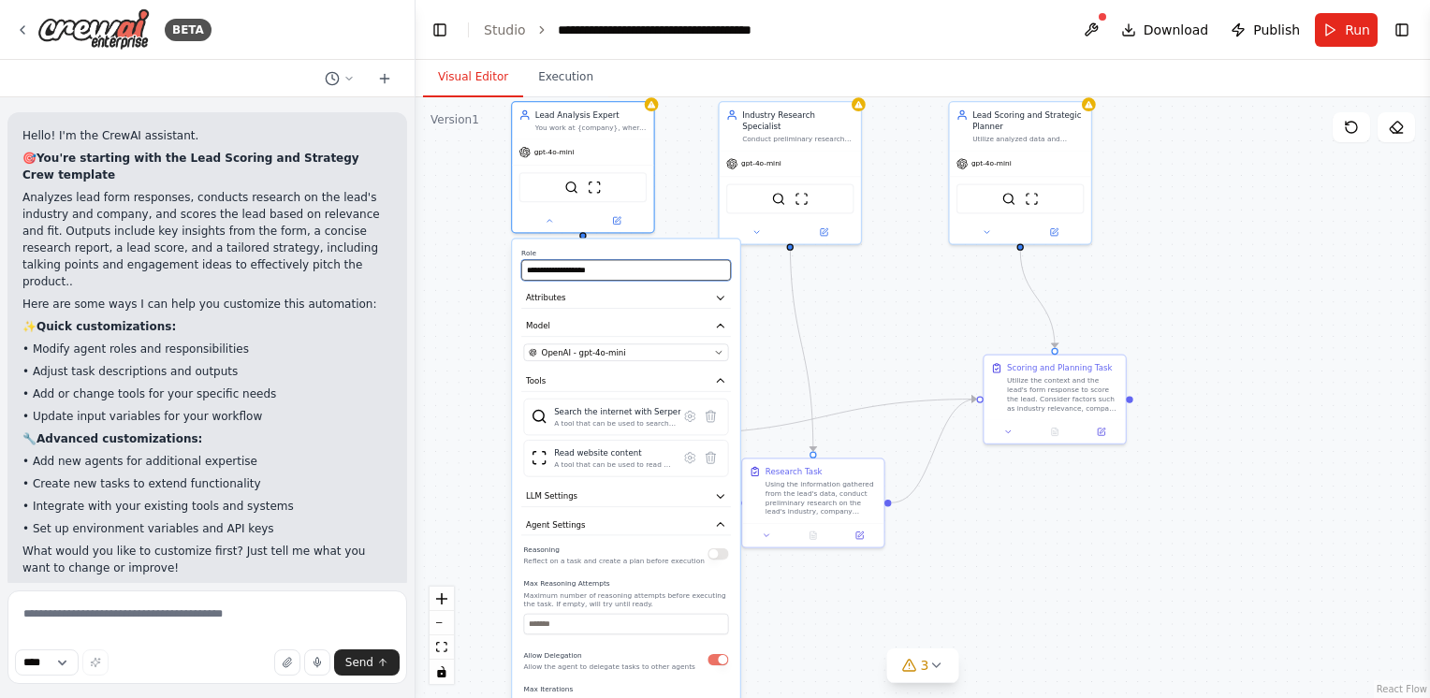
drag, startPoint x: 708, startPoint y: 260, endPoint x: 746, endPoint y: 350, distance: 97.7
click at [745, 351] on div ".deletable-edge-delete-btn { width: 20px; height: 20px; border: 0px solid #ffff…" at bounding box center [923, 397] width 1015 height 601
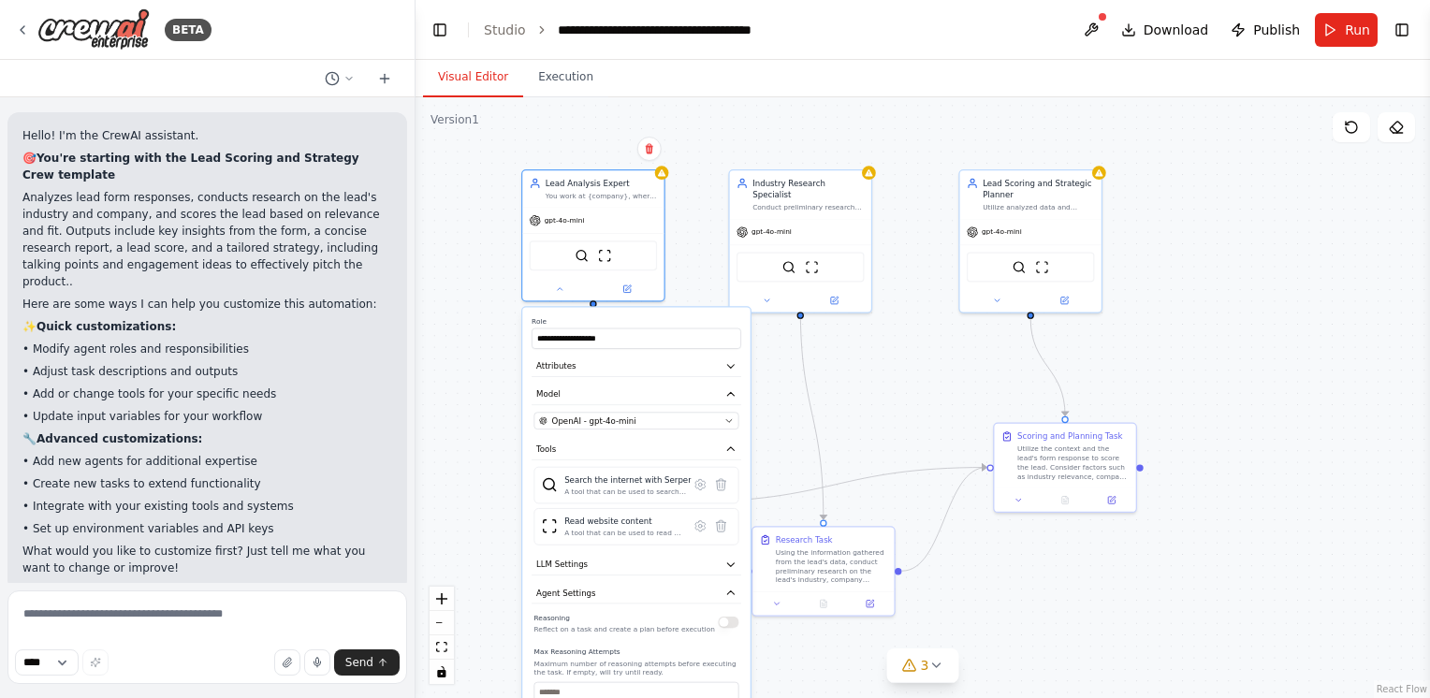
drag, startPoint x: 491, startPoint y: 344, endPoint x: 508, endPoint y: 427, distance: 85.2
click at [508, 427] on div ".deletable-edge-delete-btn { width: 20px; height: 20px; border: 0px solid #ffff…" at bounding box center [923, 397] width 1015 height 601
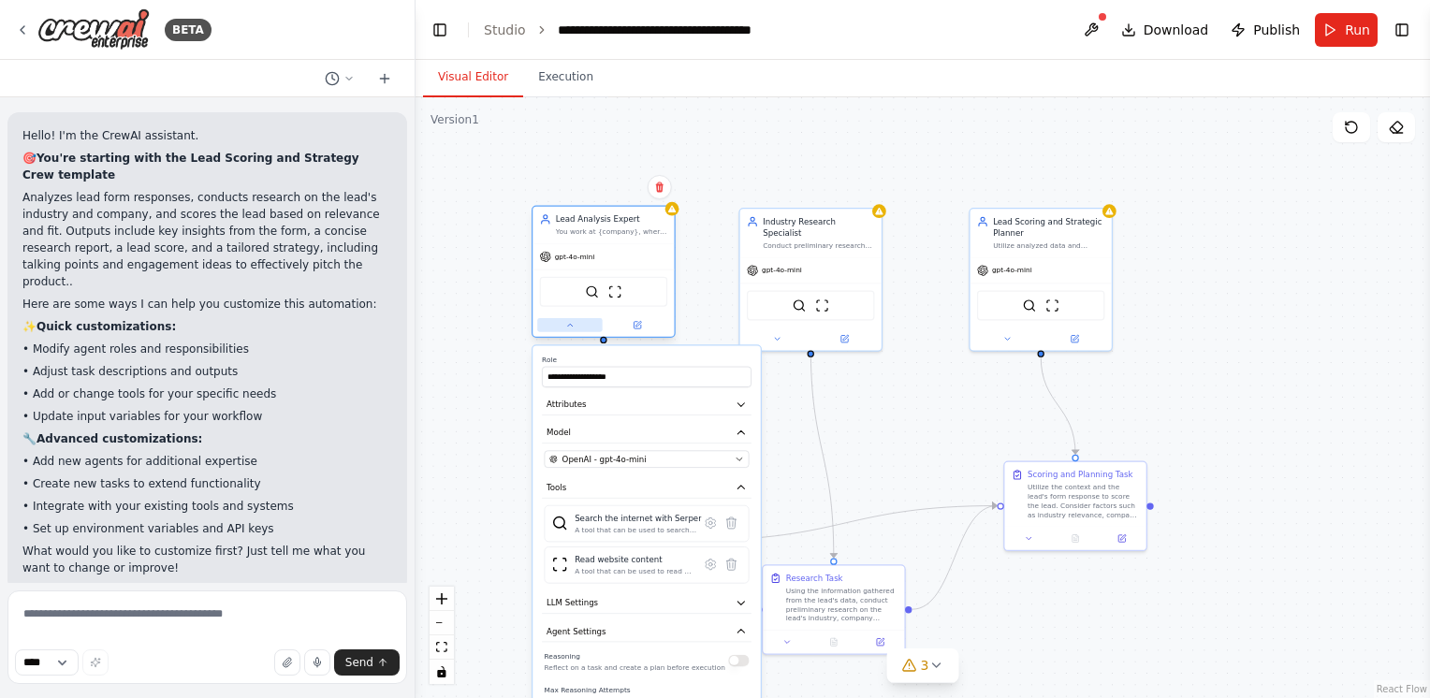
click at [573, 324] on icon at bounding box center [569, 325] width 9 height 9
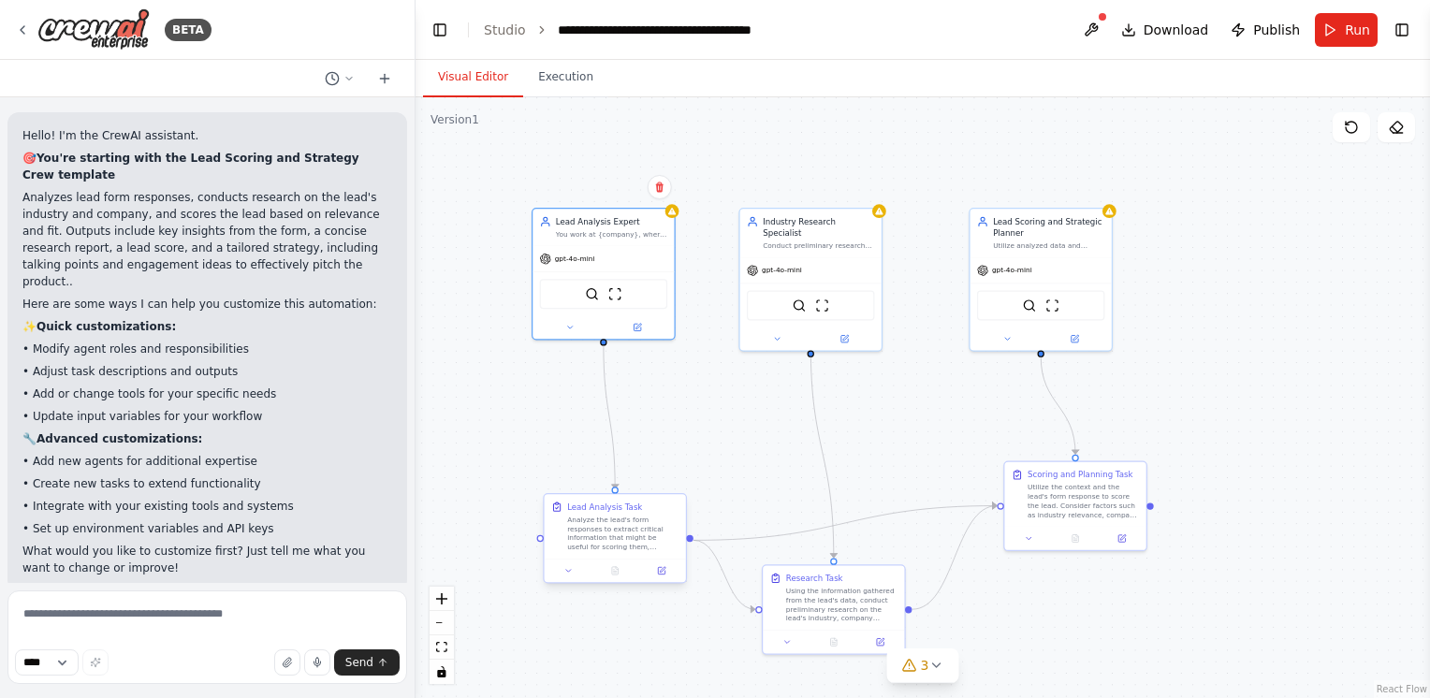
click at [609, 526] on div "Analyze the lead's form responses to extract critical information that might be…" at bounding box center [622, 533] width 111 height 37
click at [641, 253] on div "gpt-4o-mini" at bounding box center [603, 256] width 141 height 25
click at [594, 534] on div "Analyze the lead's form responses to extract critical information that might be…" at bounding box center [622, 533] width 111 height 37
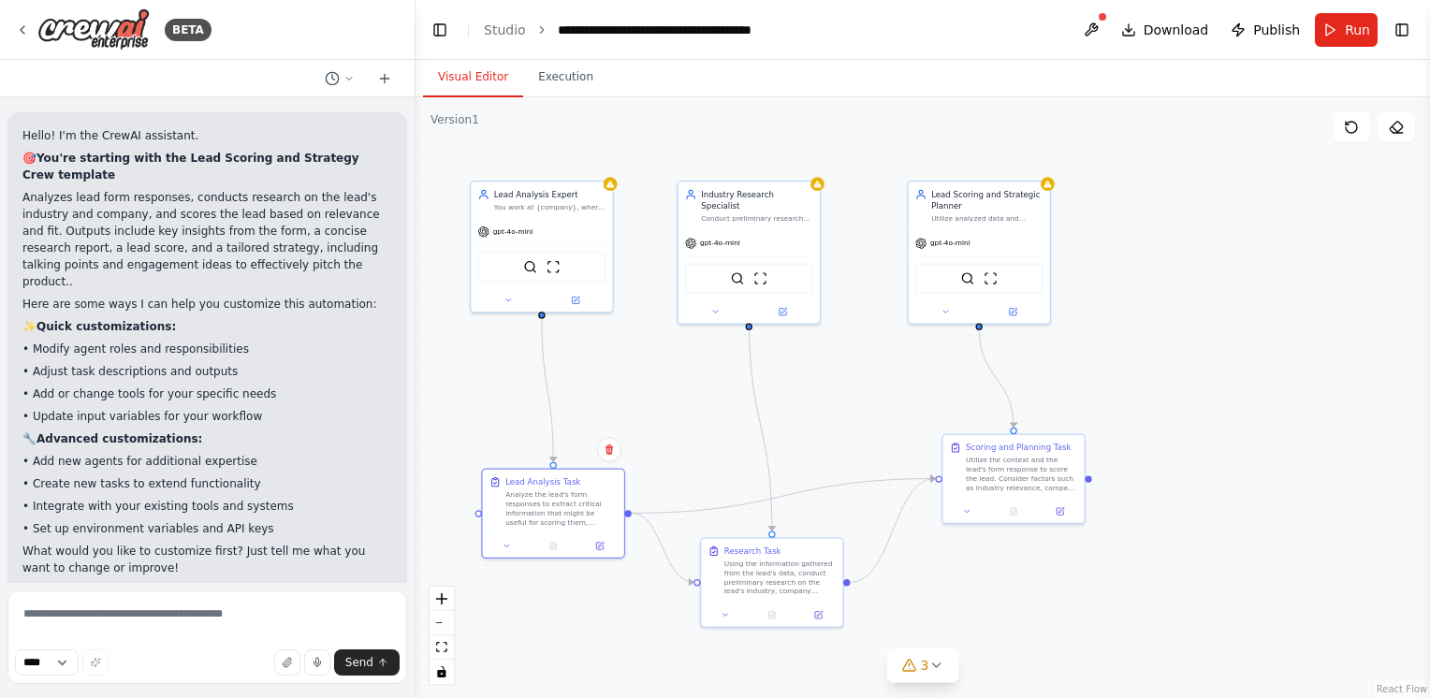
drag, startPoint x: 696, startPoint y: 430, endPoint x: 623, endPoint y: 399, distance: 80.1
click at [636, 401] on div ".deletable-edge-delete-btn { width: 20px; height: 20px; border: 0px solid #ffff…" at bounding box center [923, 397] width 1015 height 601
click at [513, 538] on button at bounding box center [508, 542] width 39 height 14
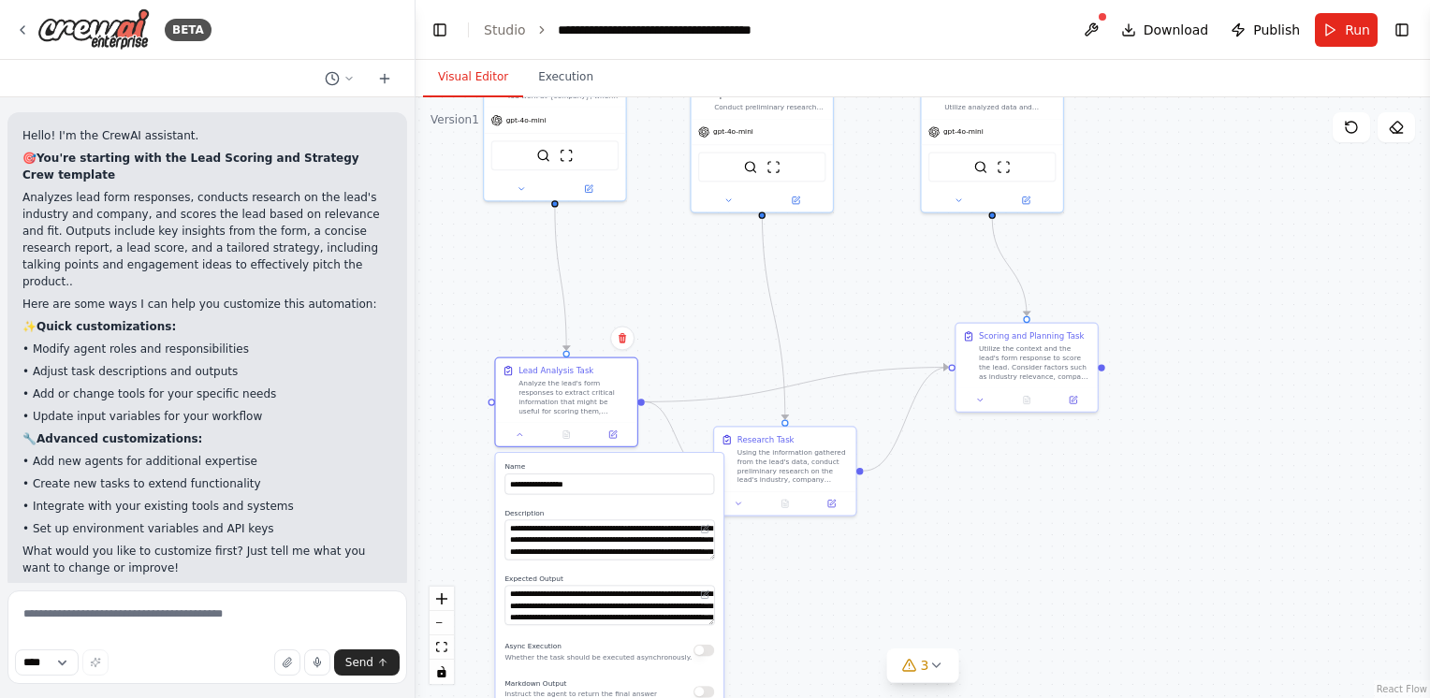
drag, startPoint x: 661, startPoint y: 393, endPoint x: 672, endPoint y: 288, distance: 105.4
click at [671, 289] on div ".deletable-edge-delete-btn { width: 20px; height: 20px; border: 0px solid #ffff…" at bounding box center [923, 397] width 1015 height 601
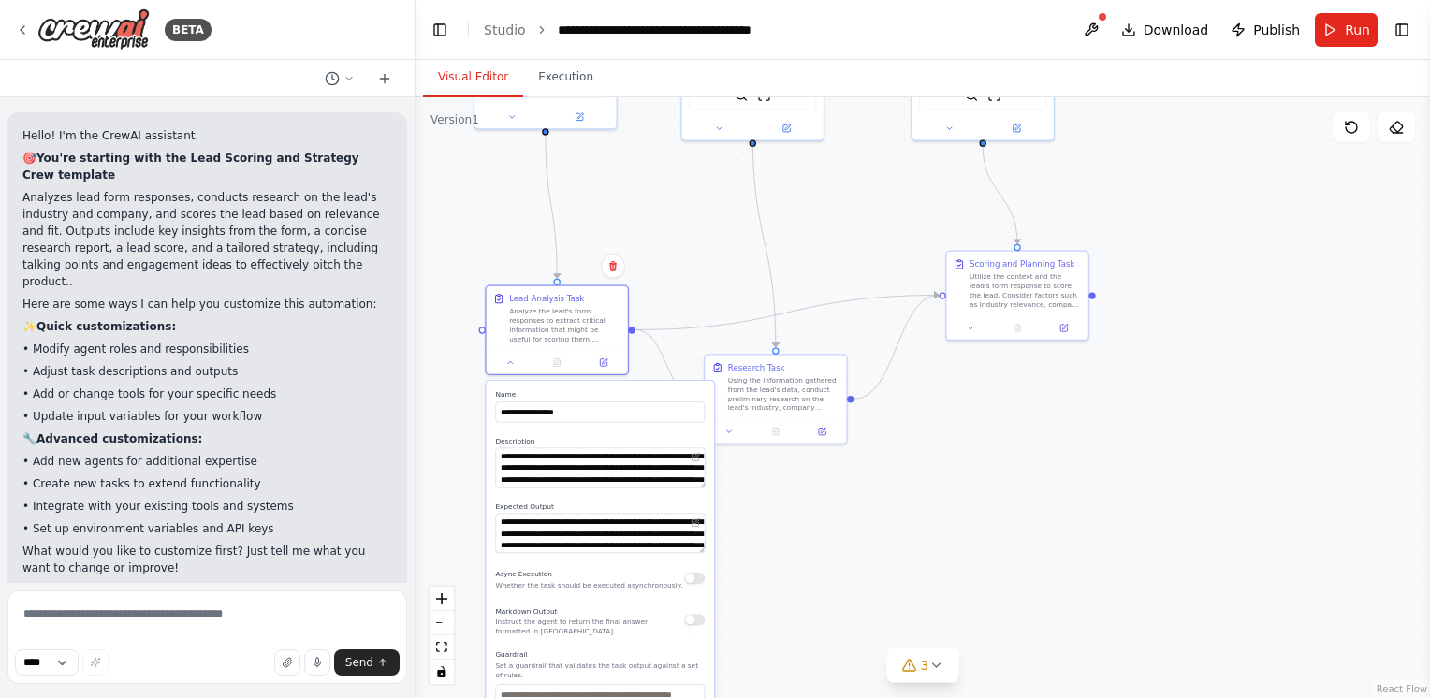
drag, startPoint x: 678, startPoint y: 304, endPoint x: 637, endPoint y: 236, distance: 79.8
click at [662, 244] on div ".deletable-edge-delete-btn { width: 20px; height: 20px; border: 0px solid #ffff…" at bounding box center [923, 397] width 1015 height 601
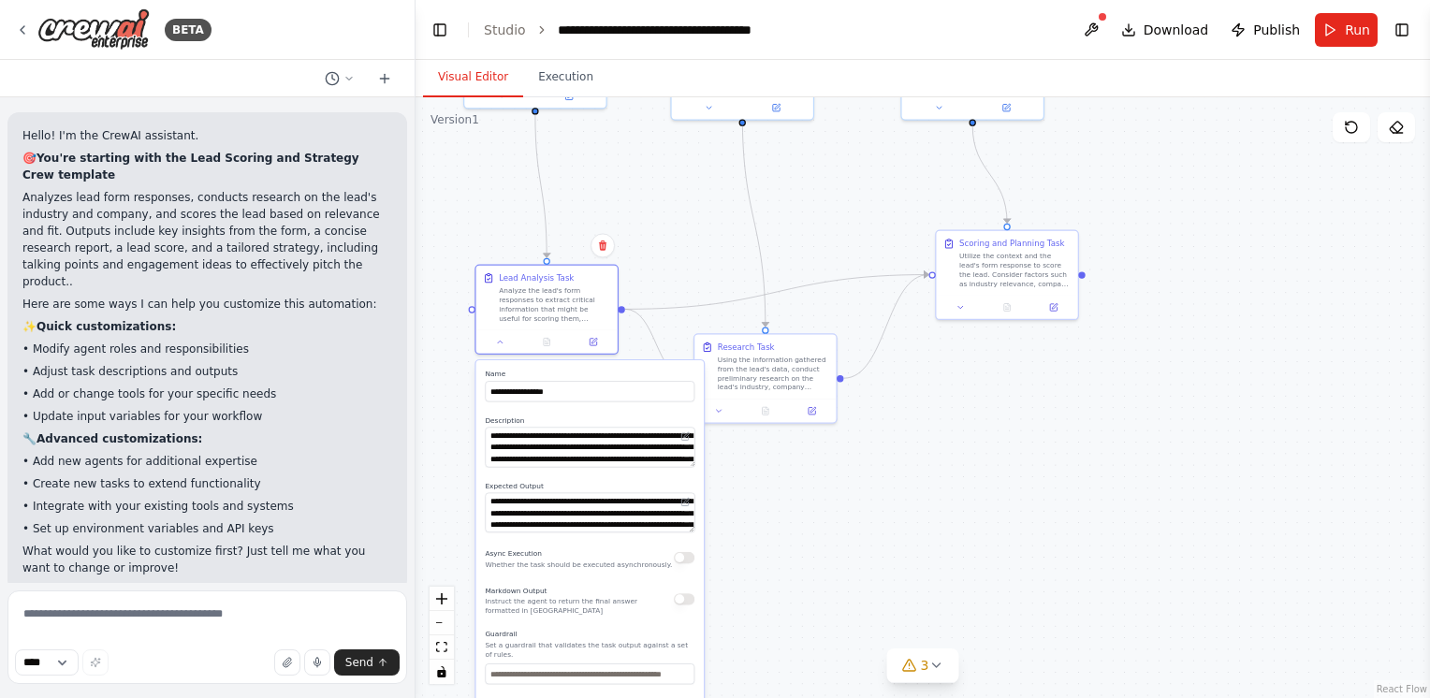
drag, startPoint x: 666, startPoint y: 272, endPoint x: 661, endPoint y: 254, distance: 19.3
click at [660, 255] on div ".deletable-edge-delete-btn { width: 20px; height: 20px; border: 0px solid #ffff…" at bounding box center [923, 397] width 1015 height 601
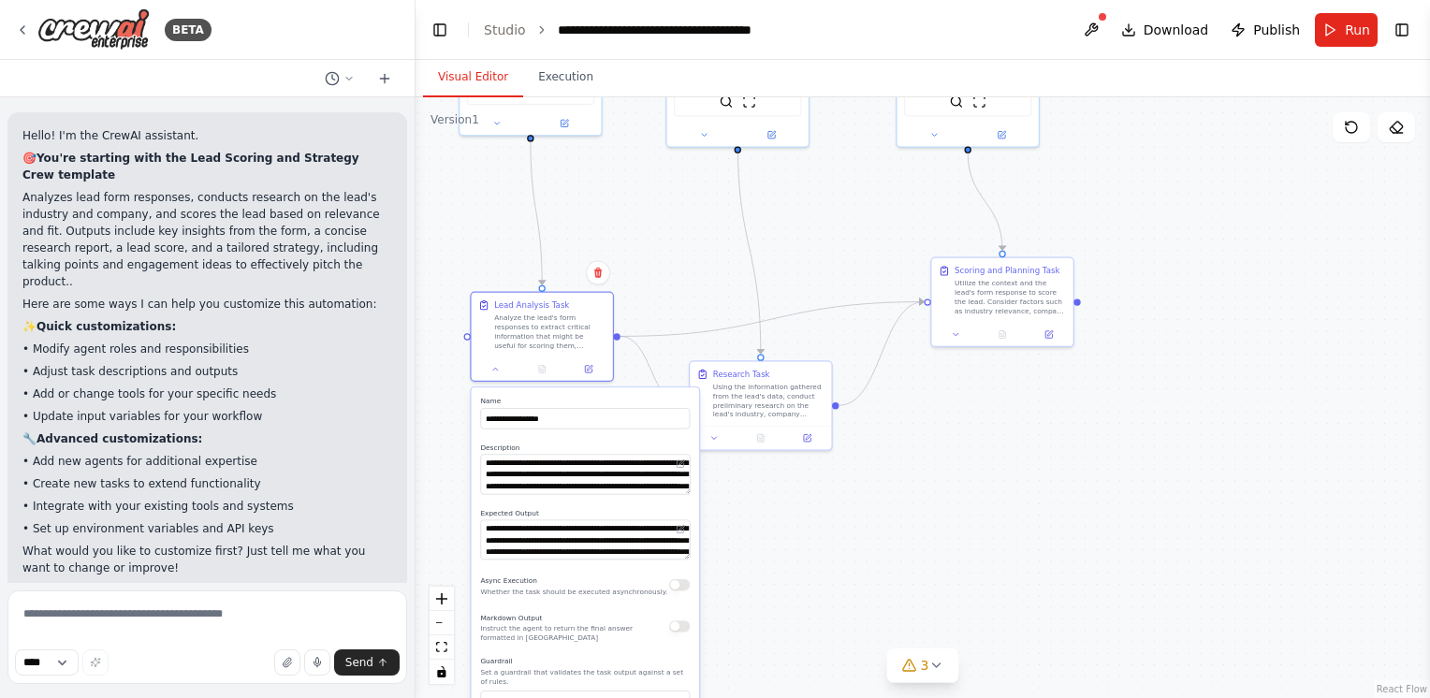
drag, startPoint x: 658, startPoint y: 257, endPoint x: 654, endPoint y: 282, distance: 25.6
click at [654, 282] on div ".deletable-edge-delete-btn { width: 20px; height: 20px; border: 0px solid #ffff…" at bounding box center [923, 397] width 1015 height 601
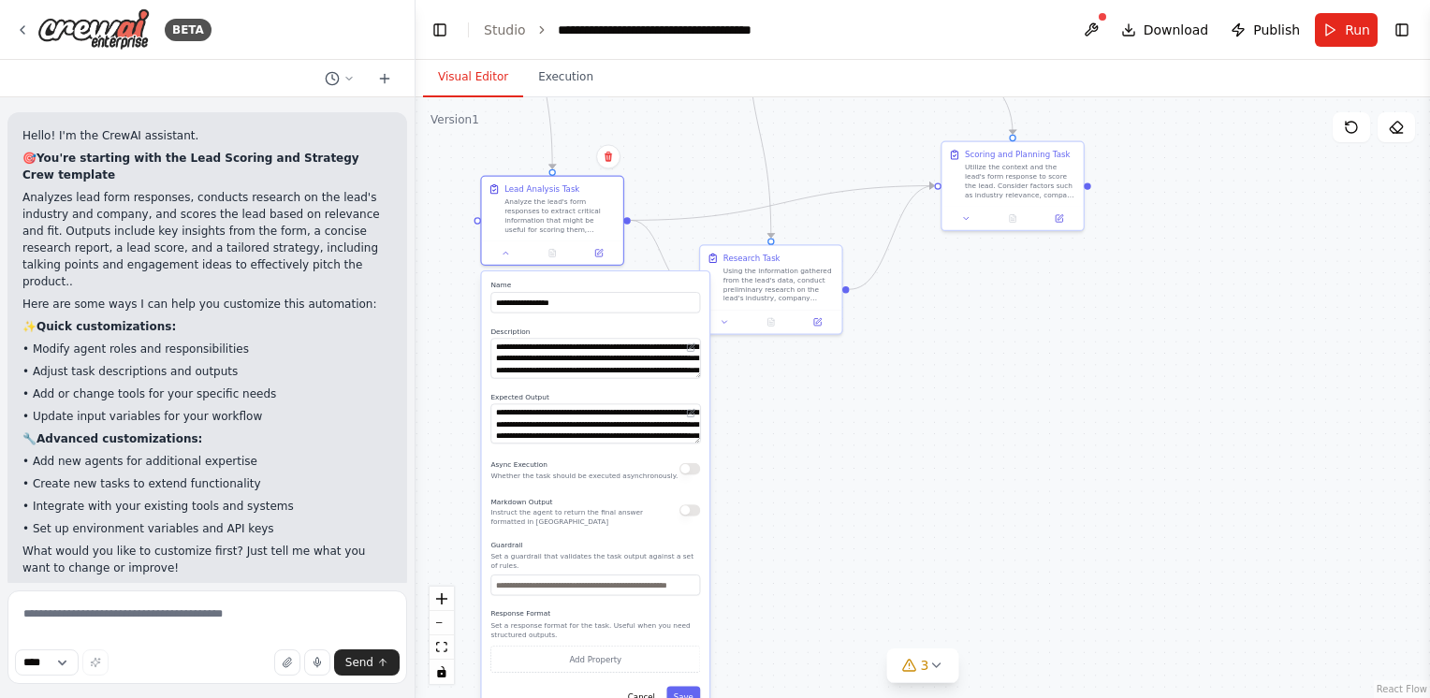
drag, startPoint x: 680, startPoint y: 275, endPoint x: 689, endPoint y: 175, distance: 100.6
click at [689, 176] on div ".deletable-edge-delete-btn { width: 20px; height: 20px; border: 0px solid #ffff…" at bounding box center [923, 397] width 1015 height 601
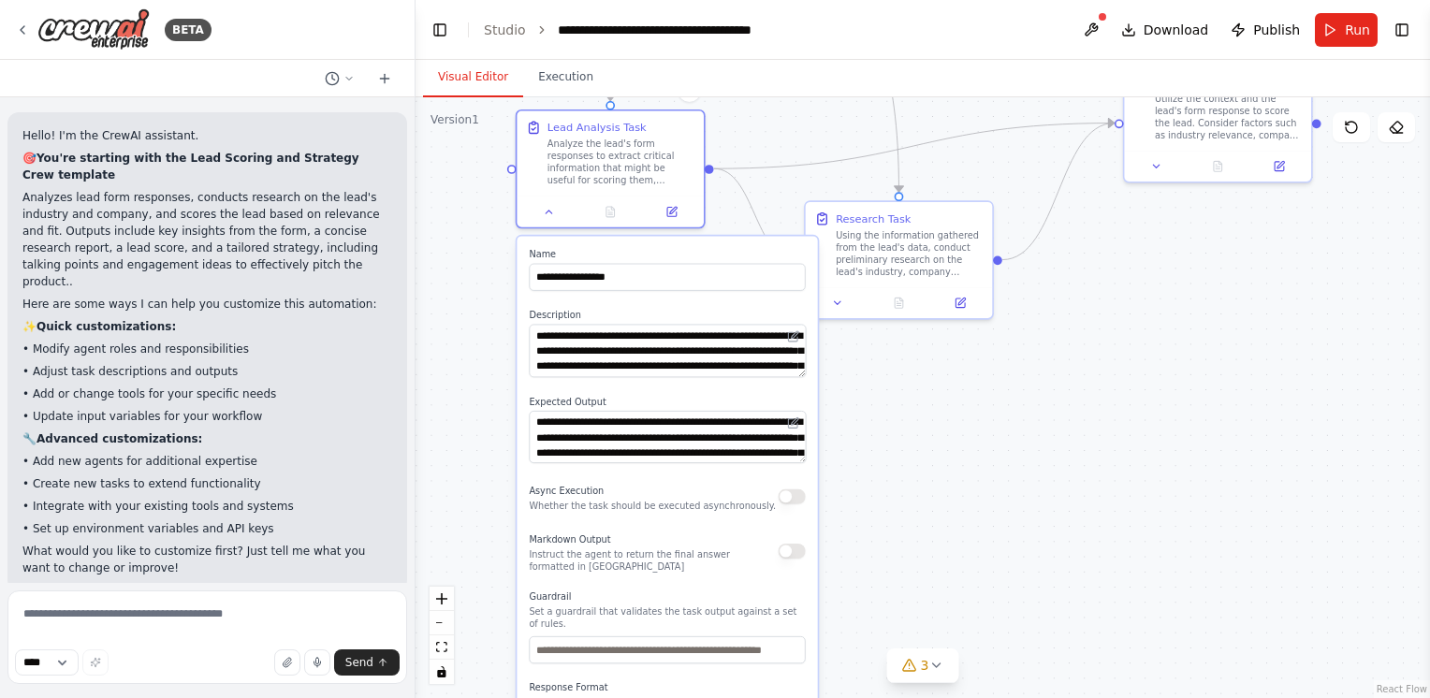
drag, startPoint x: 687, startPoint y: 197, endPoint x: 780, endPoint y: 129, distance: 114.6
click at [780, 129] on div ".deletable-edge-delete-btn { width: 20px; height: 20px; border: 0px solid #ffff…" at bounding box center [923, 397] width 1015 height 601
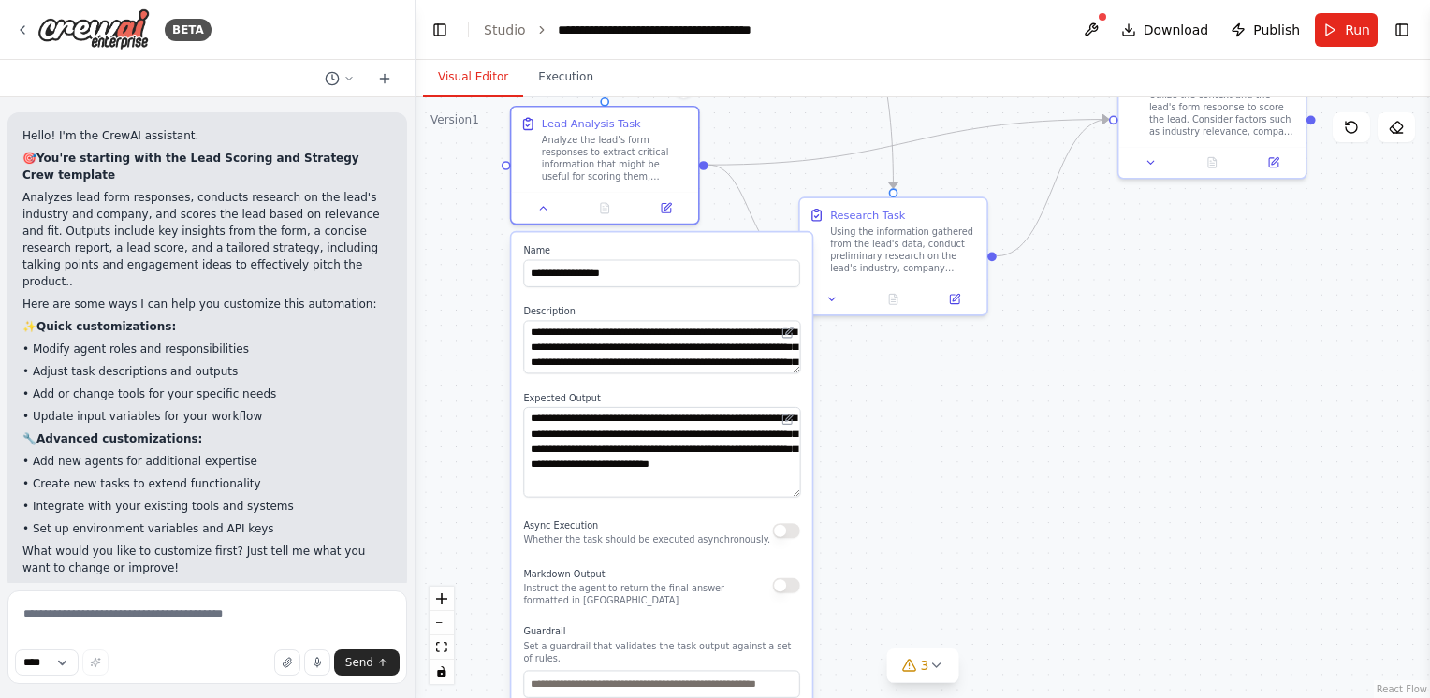
drag, startPoint x: 792, startPoint y: 451, endPoint x: 801, endPoint y: 487, distance: 36.8
click at [801, 487] on div "**********" at bounding box center [661, 544] width 301 height 624
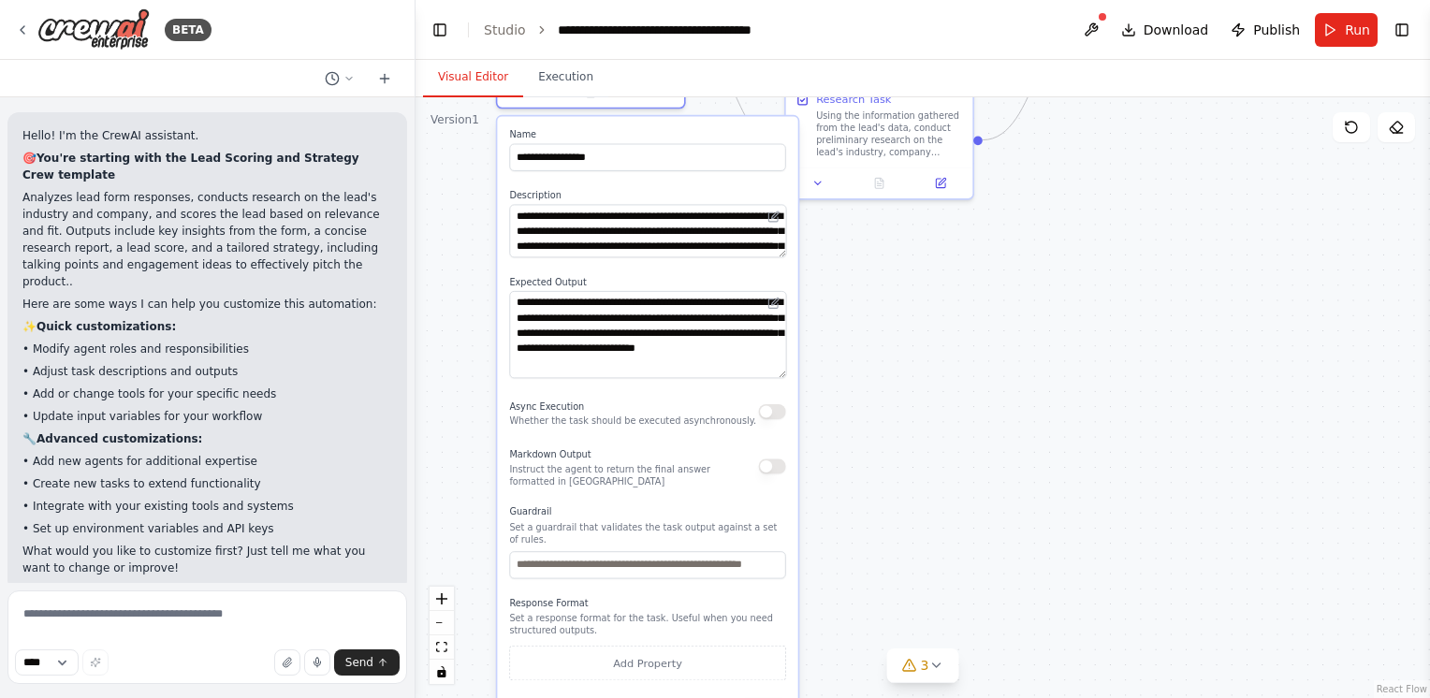
drag, startPoint x: 858, startPoint y: 414, endPoint x: 849, endPoint y: 316, distance: 97.7
click at [849, 316] on div ".deletable-edge-delete-btn { width: 20px; height: 20px; border: 0px solid #ffff…" at bounding box center [923, 397] width 1015 height 601
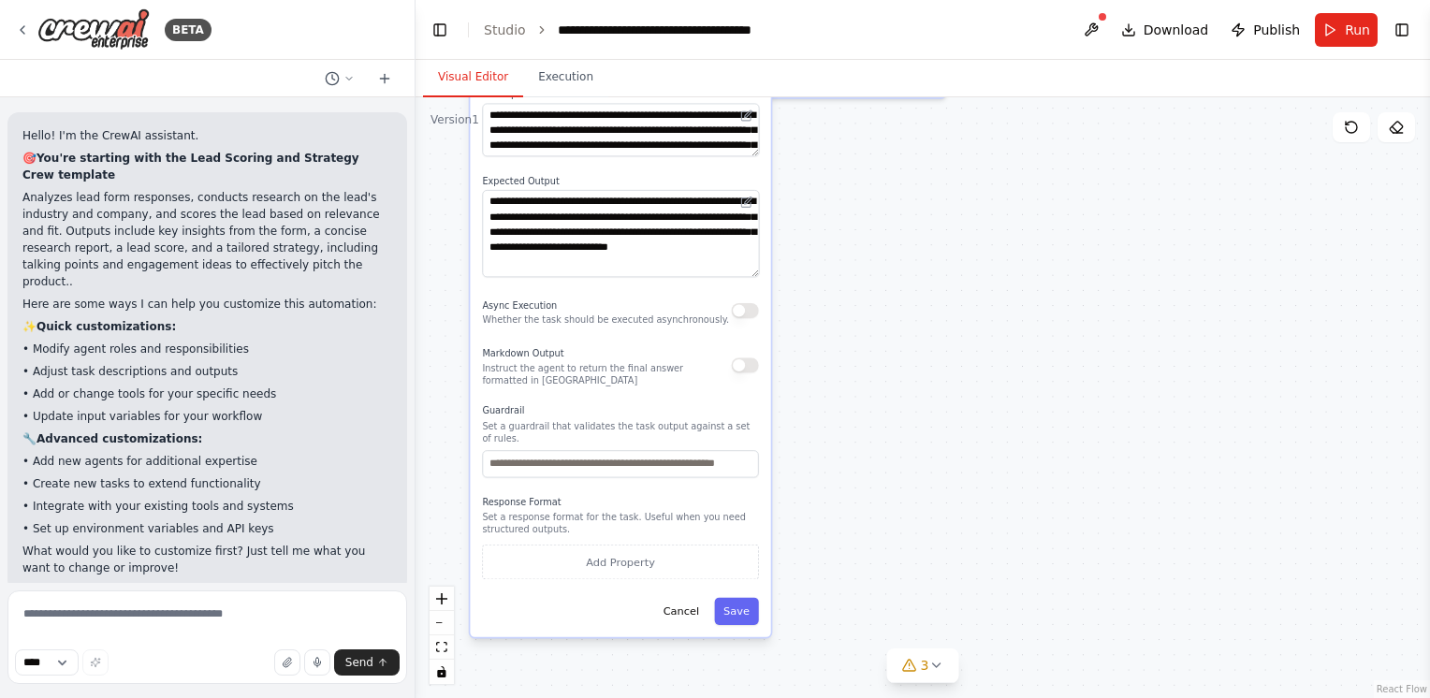
drag, startPoint x: 843, startPoint y: 378, endPoint x: 852, endPoint y: 432, distance: 54.9
click at [851, 433] on div ".deletable-edge-delete-btn { width: 20px; height: 20px; border: 0px solid #ffff…" at bounding box center [923, 397] width 1015 height 601
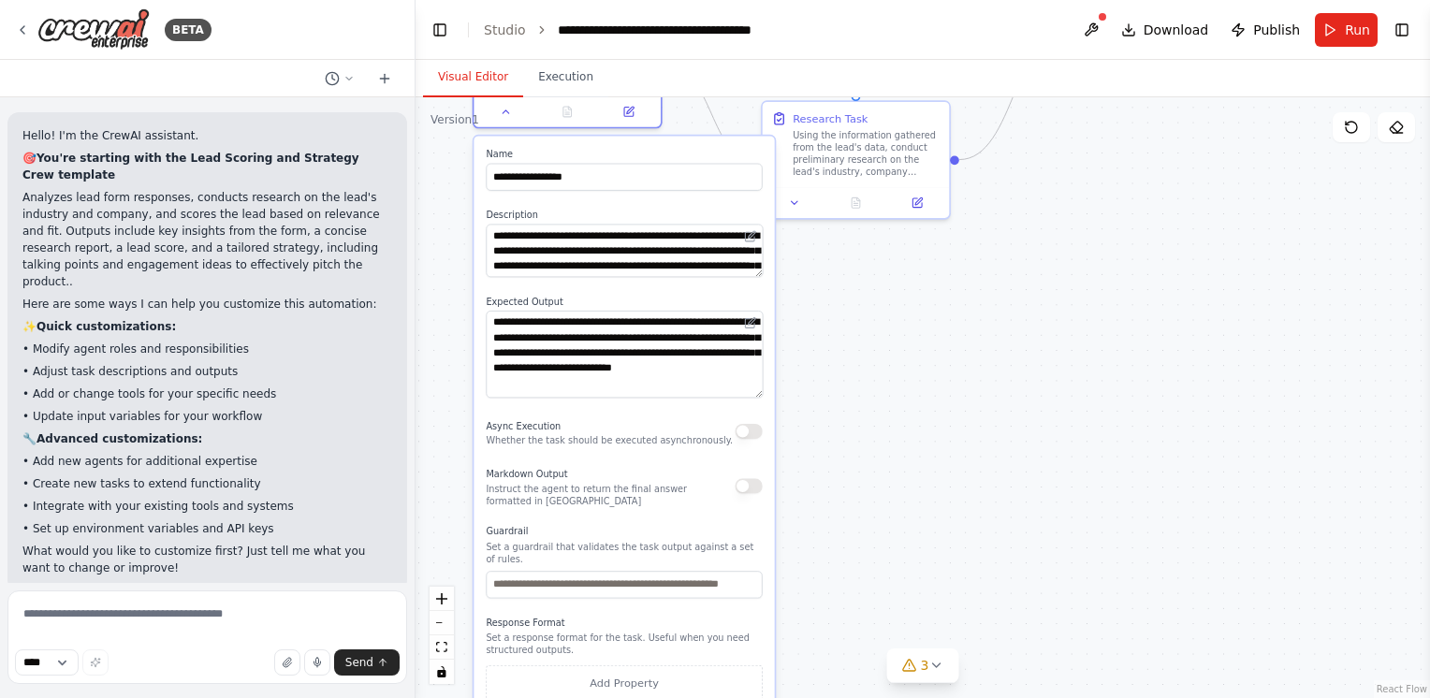
drag, startPoint x: 839, startPoint y: 404, endPoint x: 828, endPoint y: 444, distance: 40.6
click at [828, 445] on div ".deletable-edge-delete-btn { width: 20px; height: 20px; border: 0px solid #ffff…" at bounding box center [923, 397] width 1015 height 601
drag, startPoint x: 718, startPoint y: 337, endPoint x: 912, endPoint y: 327, distance: 194.1
click at [912, 327] on div ".deletable-edge-delete-btn { width: 20px; height: 20px; border: 0px solid #ffff…" at bounding box center [923, 397] width 1015 height 601
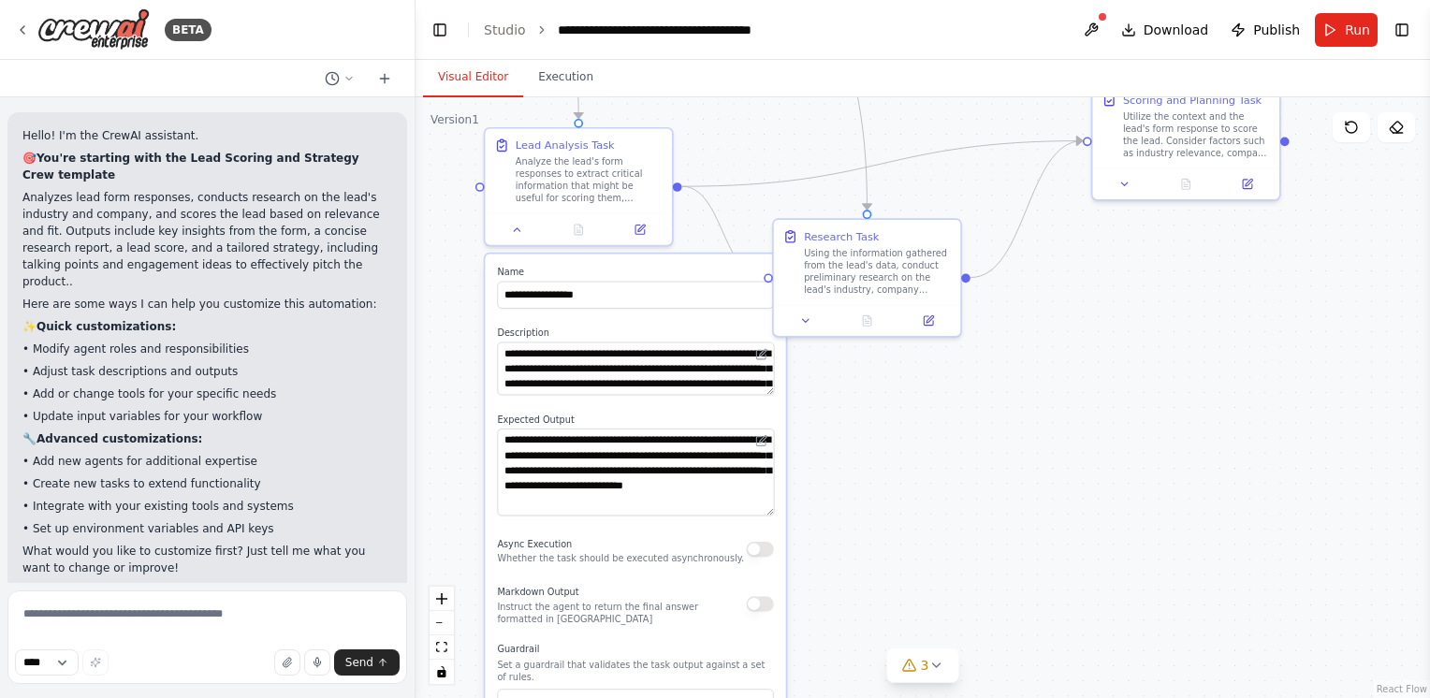
drag, startPoint x: 912, startPoint y: 327, endPoint x: 923, endPoint y: 445, distance: 118.5
click at [922, 446] on div ".deletable-edge-delete-btn { width: 20px; height: 20px; border: 0px solid #ffff…" at bounding box center [923, 397] width 1015 height 601
click at [520, 234] on button at bounding box center [517, 226] width 52 height 18
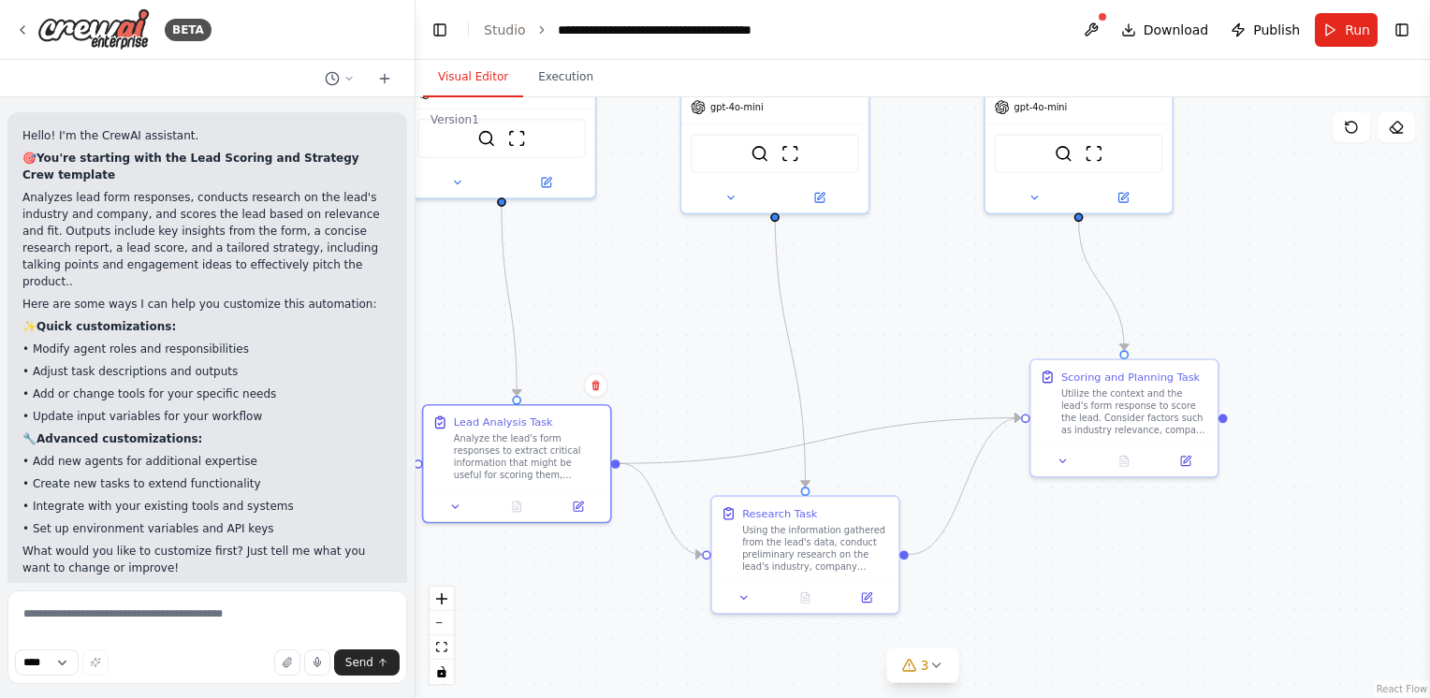
drag, startPoint x: 584, startPoint y: 495, endPoint x: 622, endPoint y: 627, distance: 137.2
click at [637, 638] on div ".deletable-edge-delete-btn { width: 20px; height: 20px; border: 0px solid #ffff…" at bounding box center [923, 397] width 1015 height 601
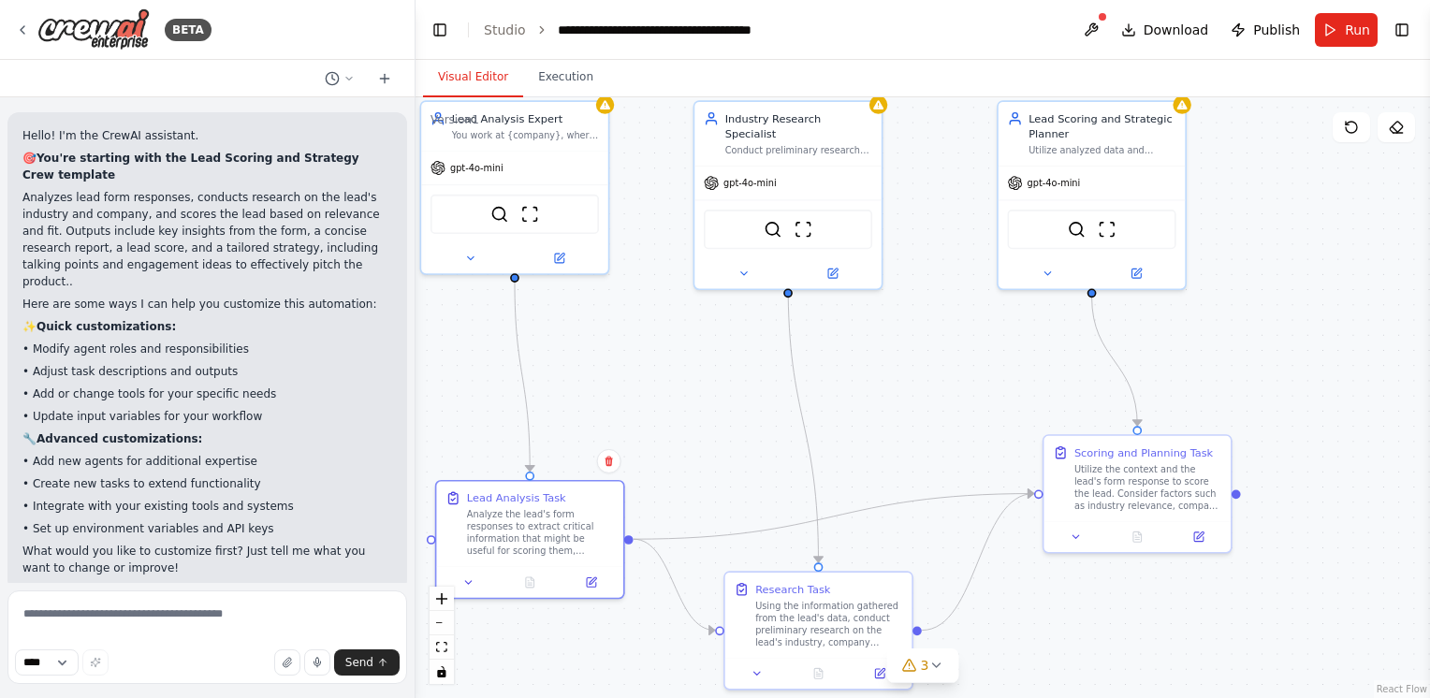
drag, startPoint x: 725, startPoint y: 341, endPoint x: 703, endPoint y: 398, distance: 61.0
click at [707, 400] on div ".deletable-edge-delete-btn { width: 20px; height: 20px; border: 0px solid #ffff…" at bounding box center [923, 397] width 1015 height 601
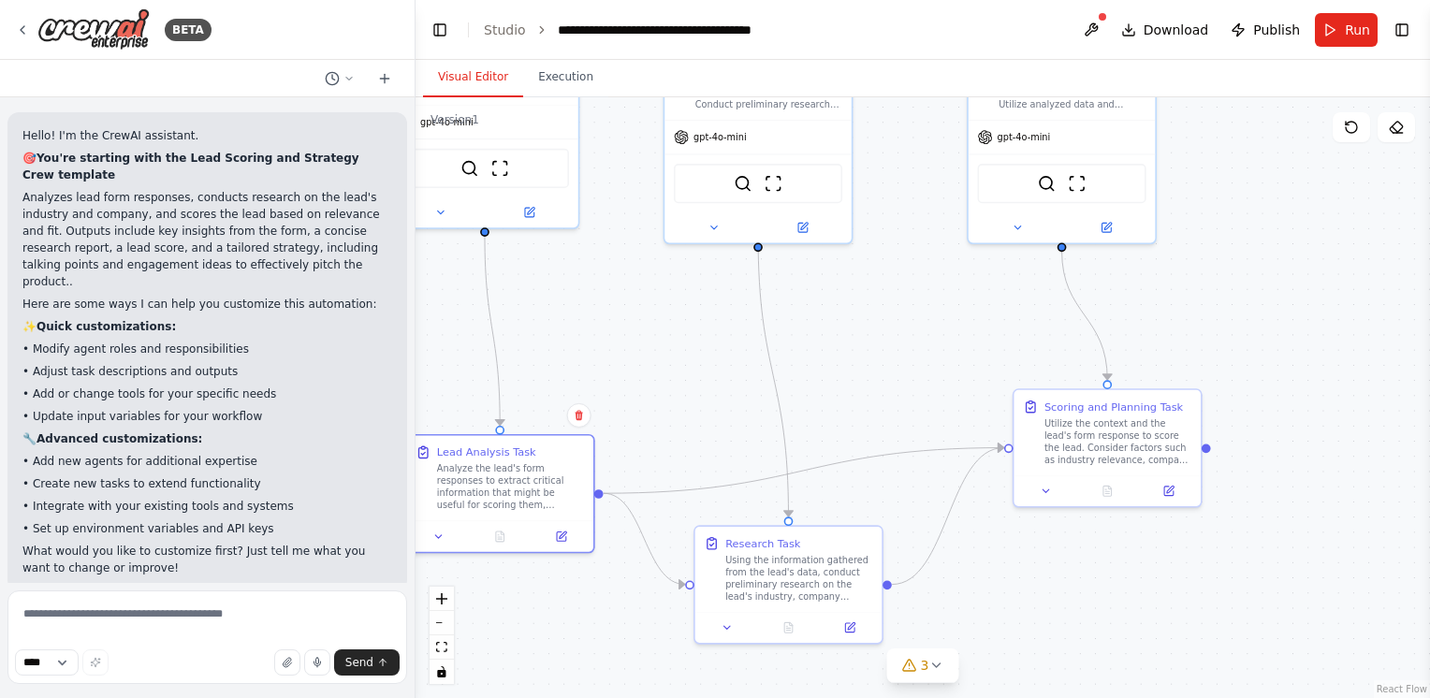
drag, startPoint x: 670, startPoint y: 425, endPoint x: 643, endPoint y: 381, distance: 51.7
click at [643, 381] on div ".deletable-edge-delete-btn { width: 20px; height: 20px; border: 0px solid #ffff…" at bounding box center [923, 397] width 1015 height 601
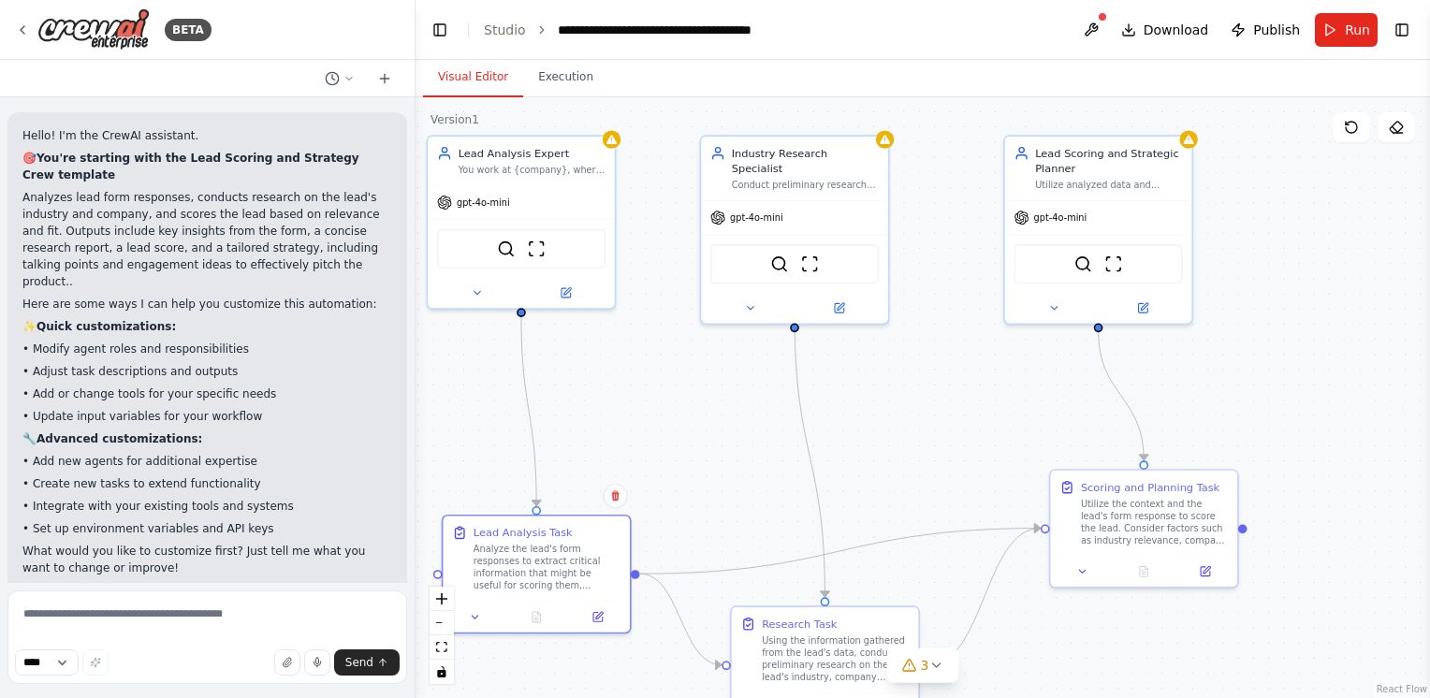
drag, startPoint x: 678, startPoint y: 325, endPoint x: 709, endPoint y: 404, distance: 85.4
click at [709, 404] on div ".deletable-edge-delete-btn { width: 20px; height: 20px; border: 0px solid #ffff…" at bounding box center [923, 397] width 1015 height 601
click at [529, 550] on div "Analyze the lead's form responses to extract critical information that might be…" at bounding box center [547, 562] width 147 height 49
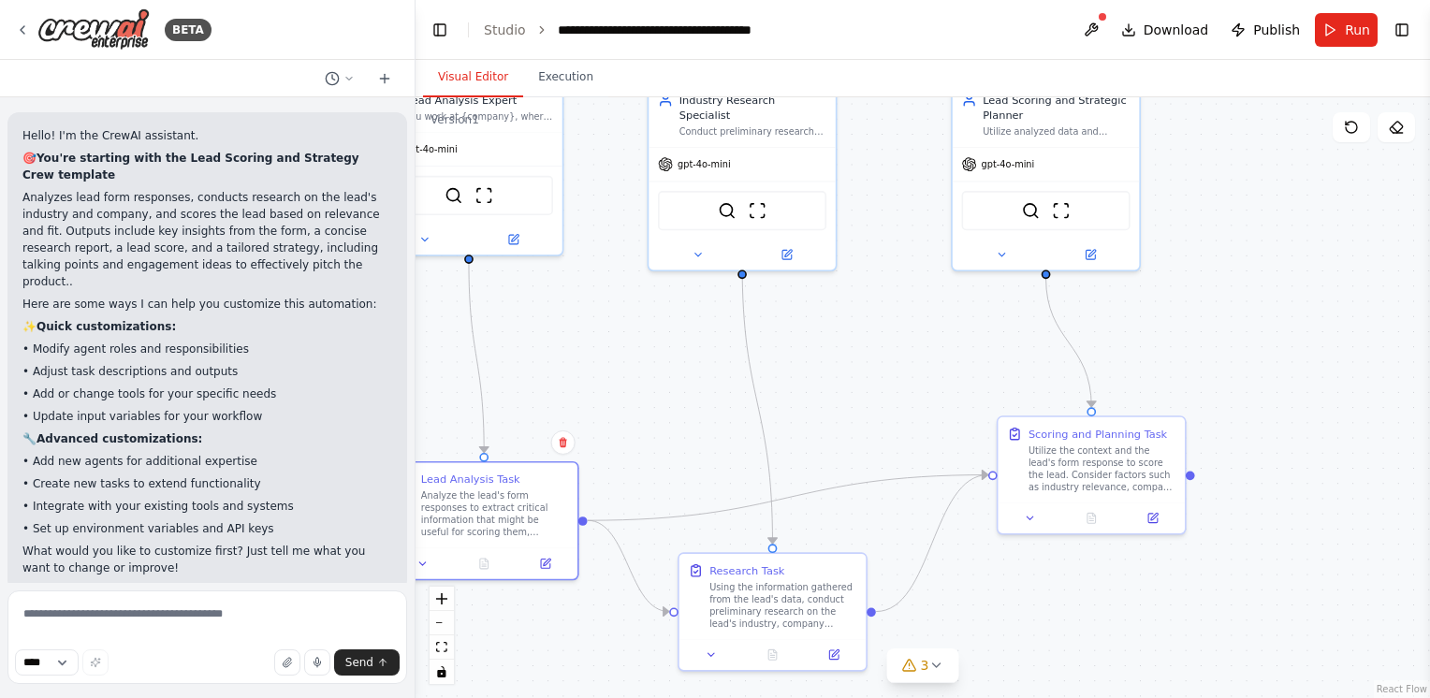
drag, startPoint x: 671, startPoint y: 455, endPoint x: 637, endPoint y: 411, distance: 56.0
click at [636, 412] on div ".deletable-edge-delete-btn { width: 20px; height: 20px; border: 0px solid #ffff…" at bounding box center [923, 397] width 1015 height 601
click at [786, 604] on div "Using the information gathered from the lead's data, conduct preliminary resear…" at bounding box center [783, 603] width 147 height 49
click at [753, 597] on div "Using the information gathered from the lead's data, conduct preliminary resear…" at bounding box center [783, 603] width 147 height 49
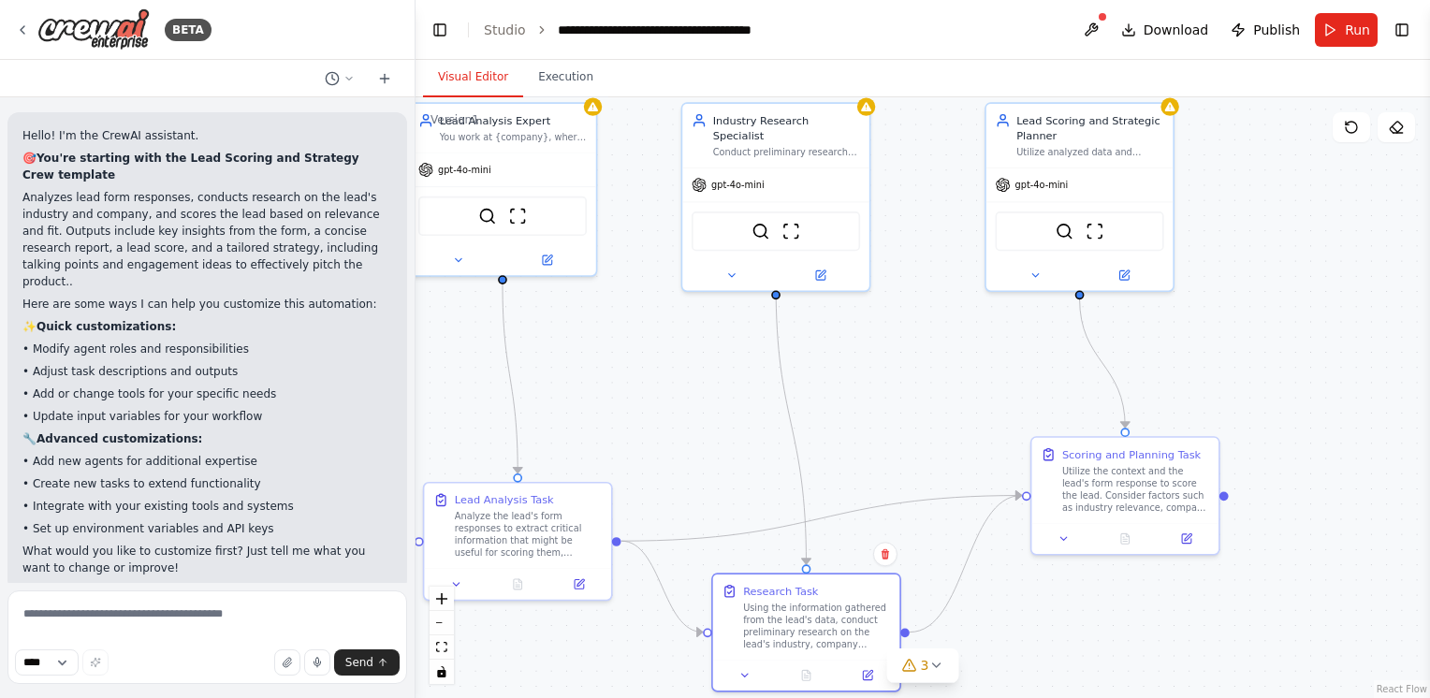
drag, startPoint x: 894, startPoint y: 337, endPoint x: 937, endPoint y: 349, distance: 44.7
click at [936, 350] on div ".deletable-edge-delete-btn { width: 20px; height: 20px; border: 0px solid #ffff…" at bounding box center [923, 397] width 1015 height 601
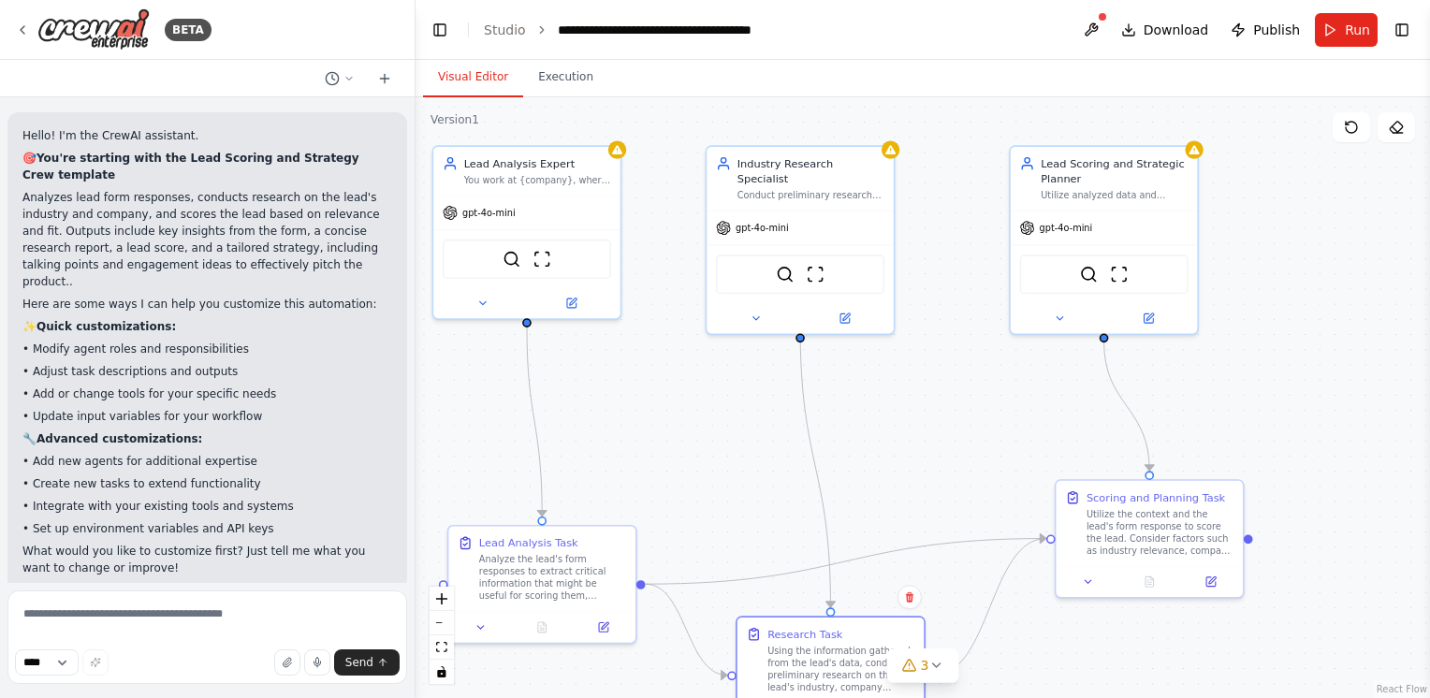
drag, startPoint x: 895, startPoint y: 374, endPoint x: 917, endPoint y: 442, distance: 71.9
click at [916, 443] on div ".deletable-edge-delete-btn { width: 20px; height: 20px; border: 0px solid #ffff…" at bounding box center [923, 397] width 1015 height 601
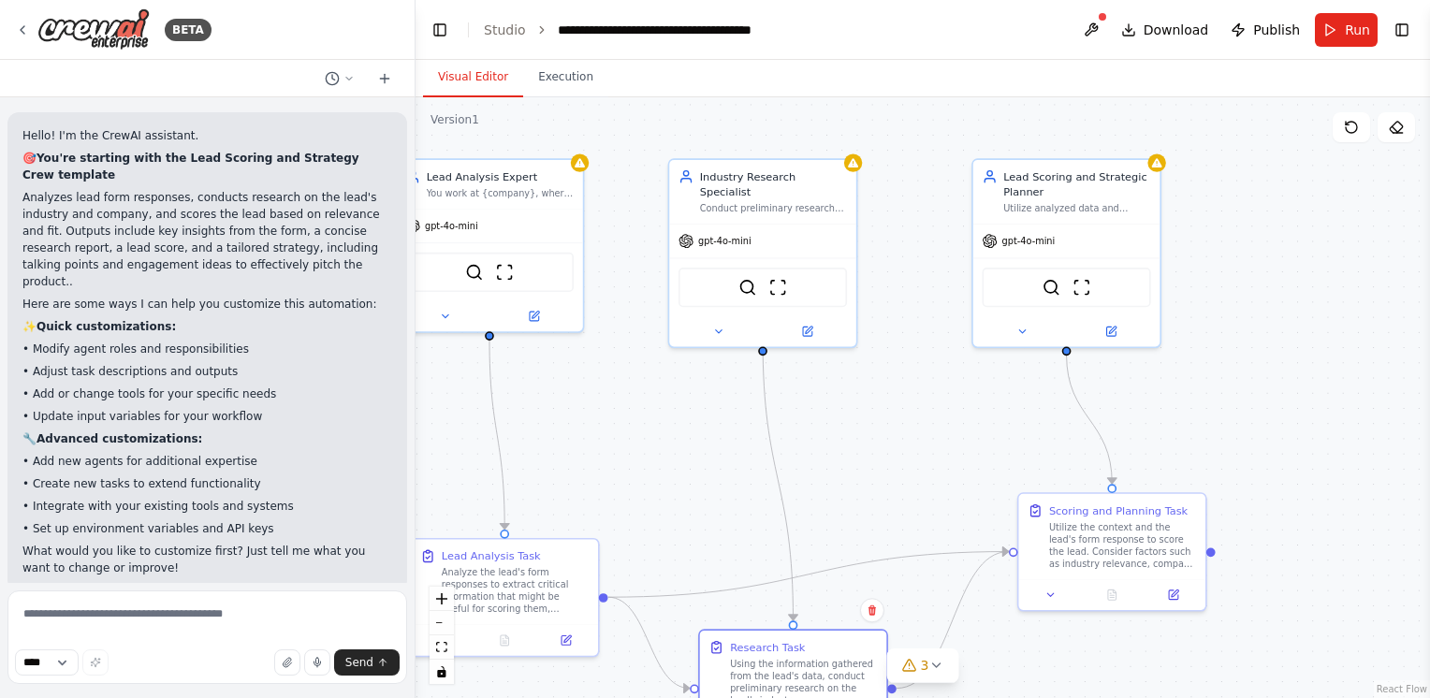
drag, startPoint x: 677, startPoint y: 394, endPoint x: 623, endPoint y: 386, distance: 54.9
click at [623, 386] on div ".deletable-edge-delete-btn { width: 20px; height: 20px; border: 0px solid #ffff…" at bounding box center [923, 397] width 1015 height 601
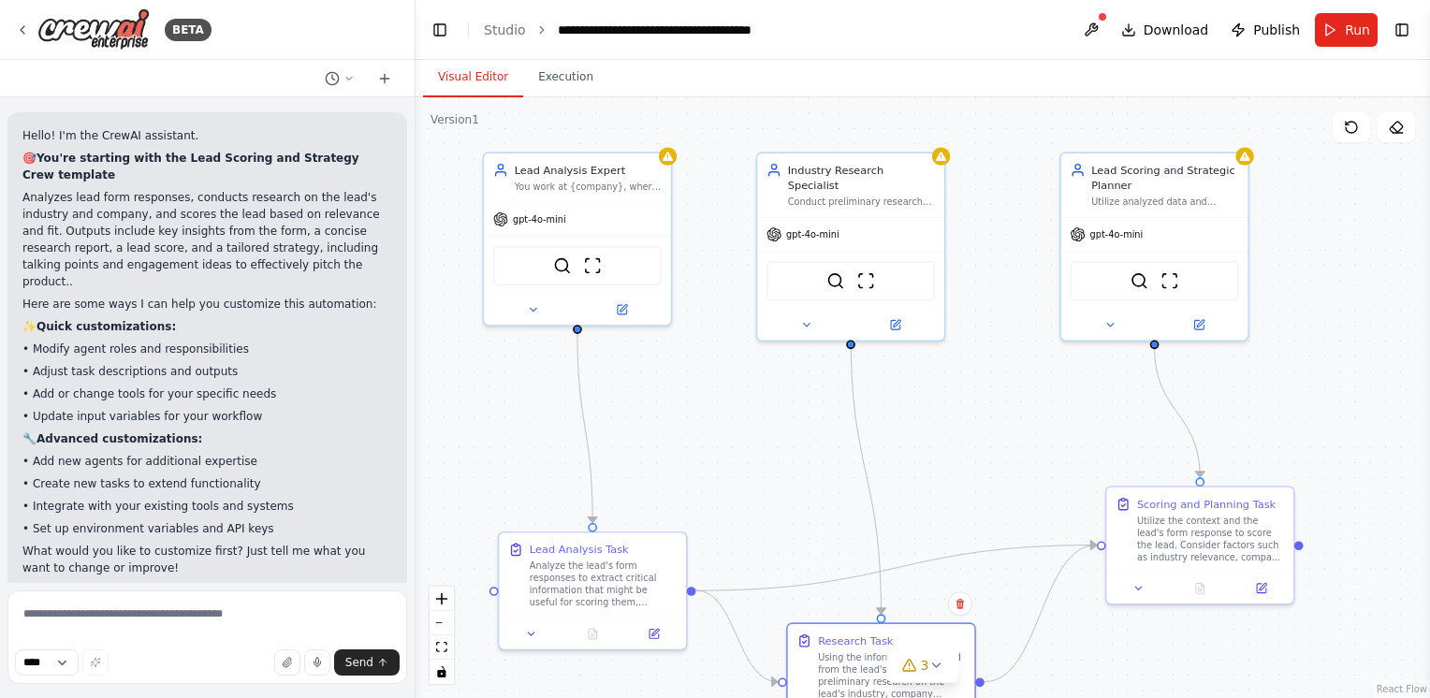
drag, startPoint x: 649, startPoint y: 396, endPoint x: 745, endPoint y: 395, distance: 96.4
click at [744, 396] on div ".deletable-edge-delete-btn { width: 20px; height: 20px; border: 0px solid #ffff…" at bounding box center [923, 397] width 1015 height 601
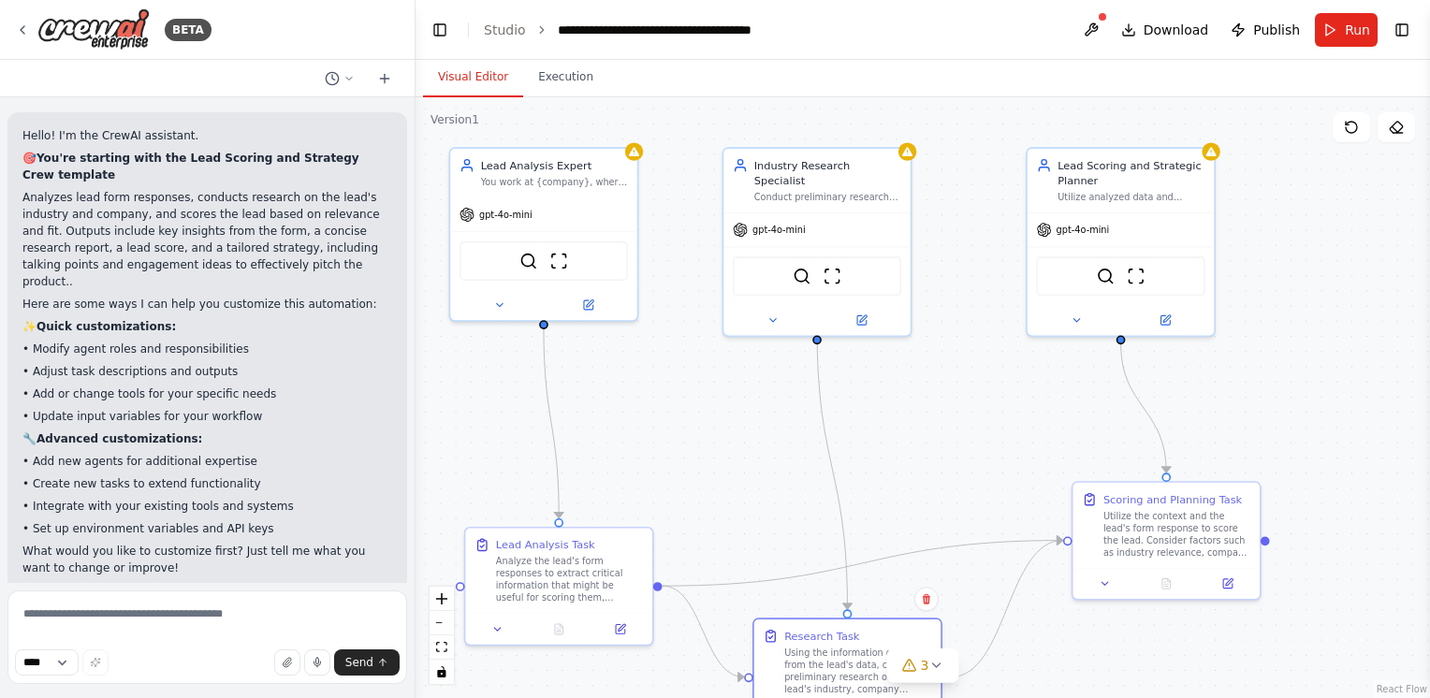
drag, startPoint x: 744, startPoint y: 396, endPoint x: 711, endPoint y: 391, distance: 34.0
click at [710, 392] on div ".deletable-edge-delete-btn { width: 20px; height: 20px; border: 0px solid #ffff…" at bounding box center [923, 397] width 1015 height 601
click at [774, 426] on div ".deletable-edge-delete-btn { width: 20px; height: 20px; border: 0px solid #ffff…" at bounding box center [923, 397] width 1015 height 601
drag, startPoint x: 774, startPoint y: 426, endPoint x: 715, endPoint y: 423, distance: 59.0
click at [715, 423] on div ".deletable-edge-delete-btn { width: 20px; height: 20px; border: 0px solid #ffff…" at bounding box center [923, 397] width 1015 height 601
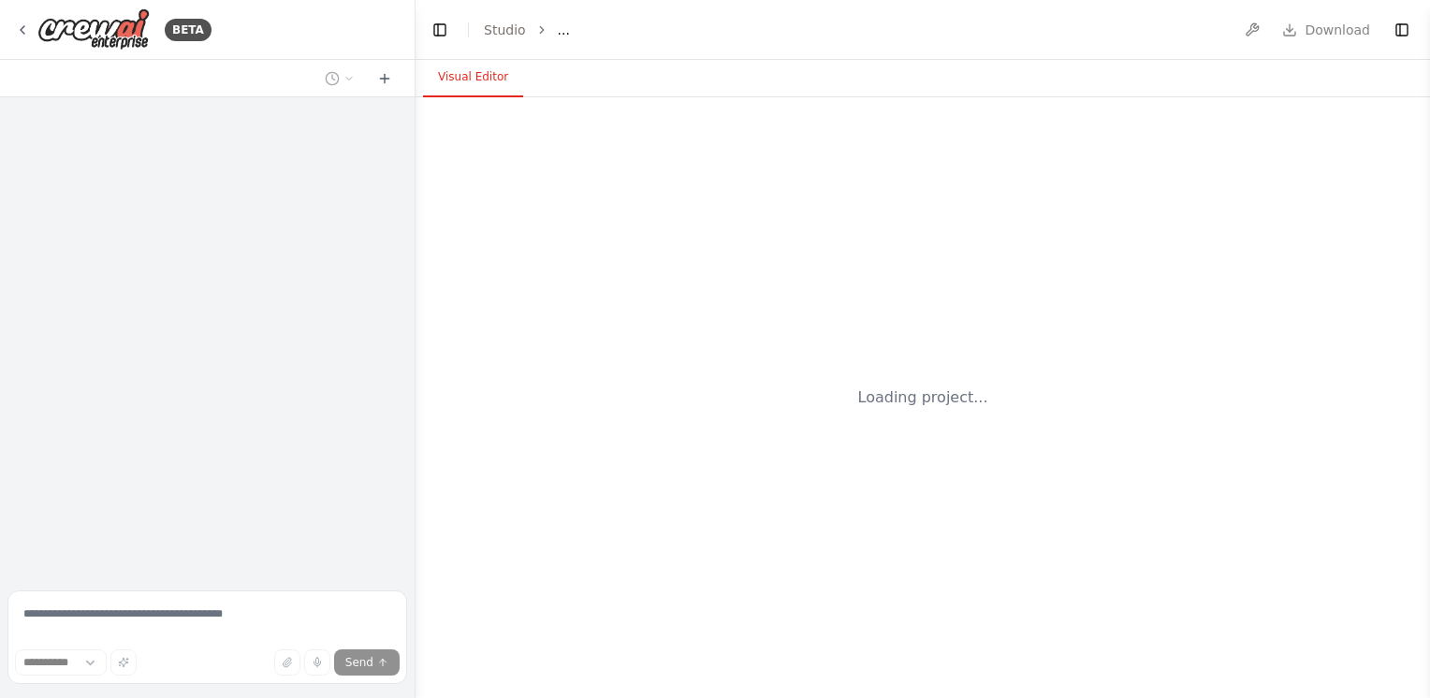
select select "****"
